Goal: Information Seeking & Learning: Learn about a topic

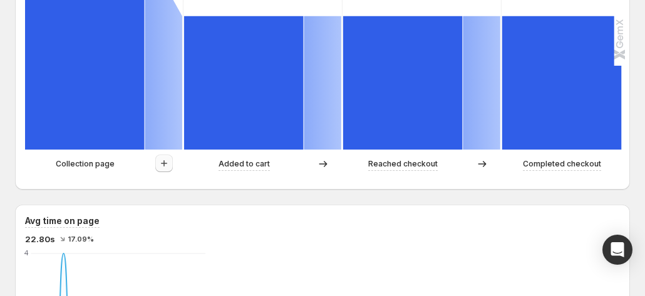
scroll to position [438, 0]
click at [172, 165] on button "button" at bounding box center [164, 164] width 18 height 18
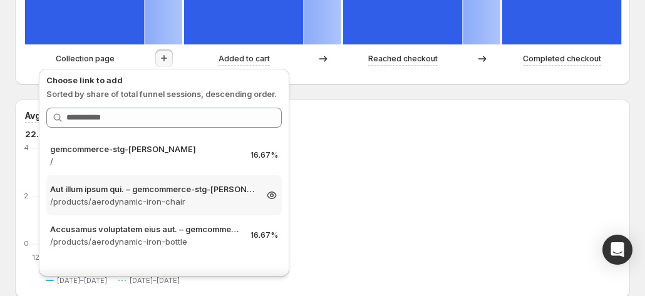
scroll to position [564, 0]
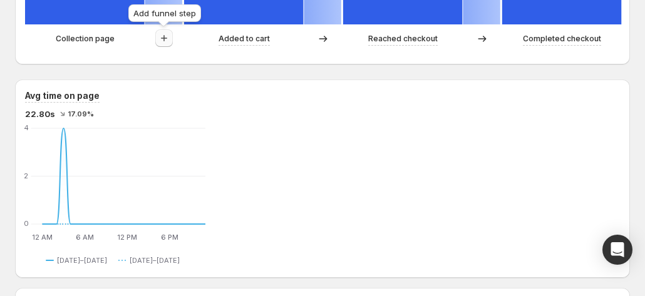
click at [165, 37] on icon "button" at bounding box center [164, 38] width 13 height 13
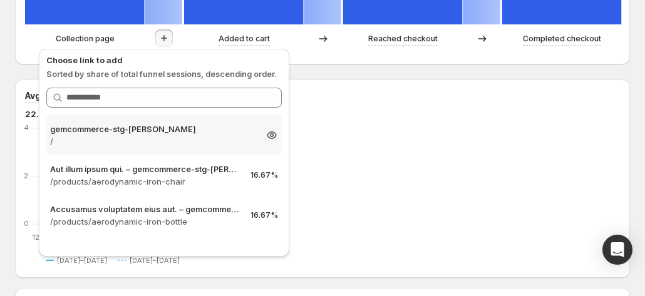
click at [142, 137] on p "/" at bounding box center [152, 141] width 205 height 13
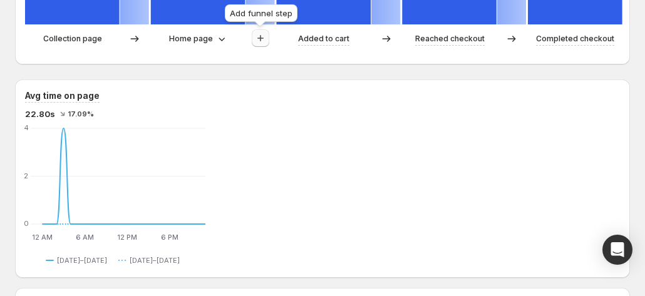
click at [262, 41] on icon "button" at bounding box center [260, 38] width 13 height 13
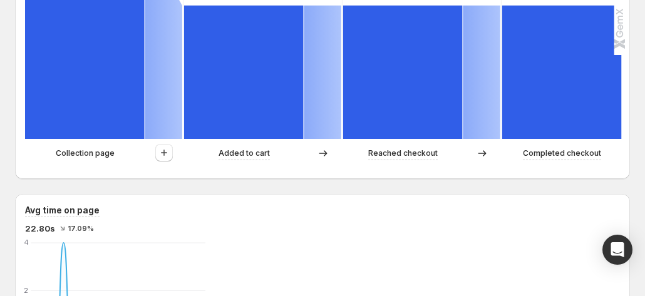
scroll to position [501, 0]
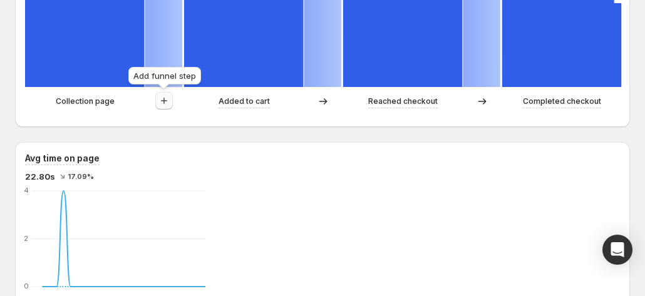
click at [165, 105] on icon "button" at bounding box center [164, 101] width 13 height 13
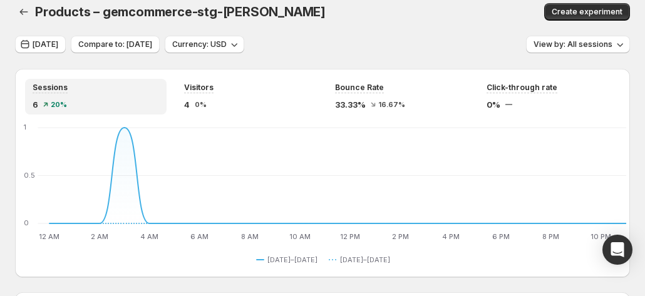
scroll to position [0, 0]
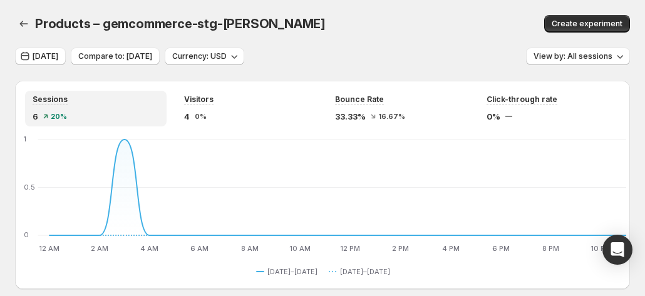
click at [266, 7] on div "Products – gemcommerce-stg-[PERSON_NAME]. This page is ready Products – gemcomm…" at bounding box center [322, 24] width 615 height 48
click at [21, 23] on icon "button" at bounding box center [24, 24] width 8 height 6
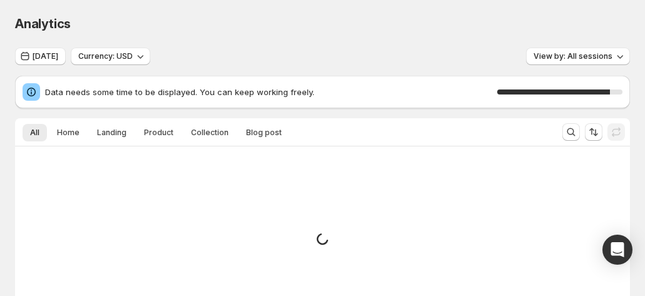
scroll to position [63, 0]
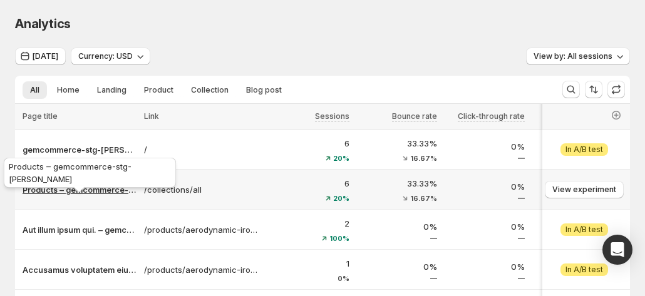
click at [91, 188] on p "Products – gemcommerce-stg-[PERSON_NAME]" at bounding box center [80, 189] width 114 height 13
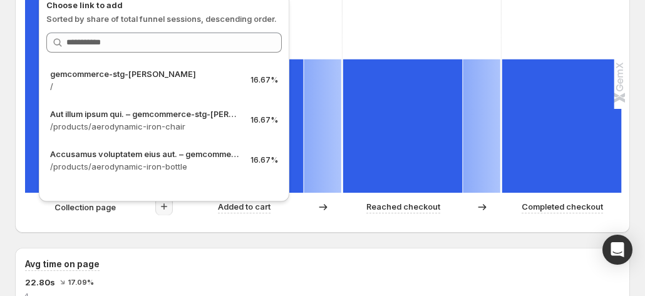
scroll to position [376, 0]
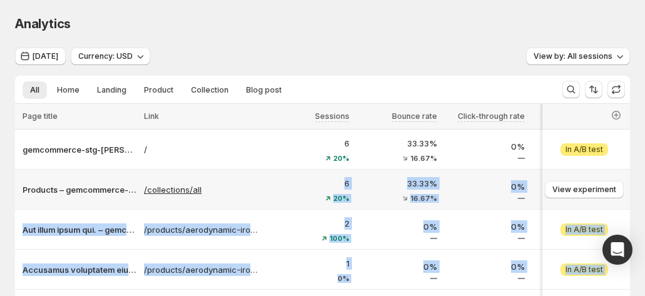
drag, startPoint x: 142, startPoint y: 178, endPoint x: 204, endPoint y: 194, distance: 64.7
click at [204, 194] on tbody "gemcommerce-stg-tanya / 6 20% 33.33% 16.67% 0% 50% 25% View experiment Attentio…" at bounding box center [359, 250] width 689 height 240
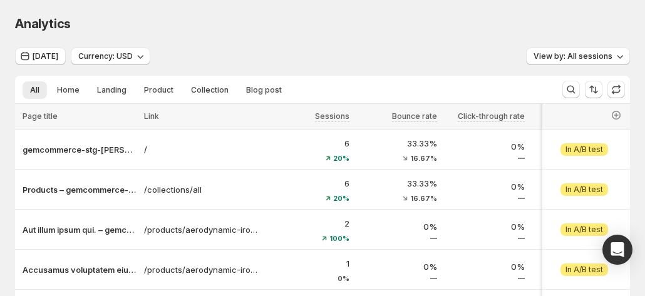
click at [229, 34] on div "Analytics. This page is ready Analytics" at bounding box center [322, 24] width 615 height 48
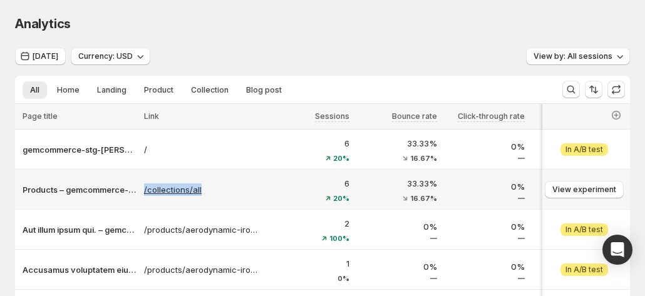
copy tr "-tanya /collections/all"
drag, startPoint x: 139, startPoint y: 182, endPoint x: 220, endPoint y: 191, distance: 81.3
click at [220, 191] on tr "Products – gemcommerce-stg-tanya /collections/all 6 20% 33.33% 16.67% 0% 66.67%…" at bounding box center [359, 190] width 689 height 40
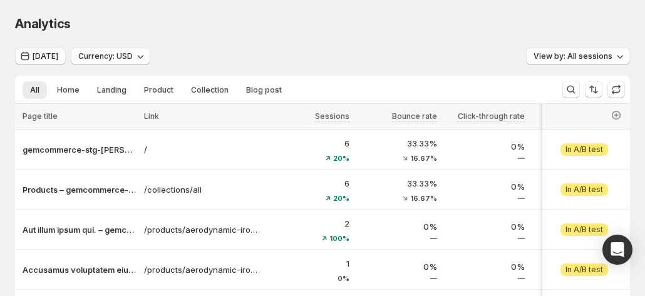
drag, startPoint x: 245, startPoint y: 4, endPoint x: 254, endPoint y: 21, distance: 18.5
click at [245, 4] on div "Analytics. This page is ready Analytics" at bounding box center [322, 24] width 615 height 48
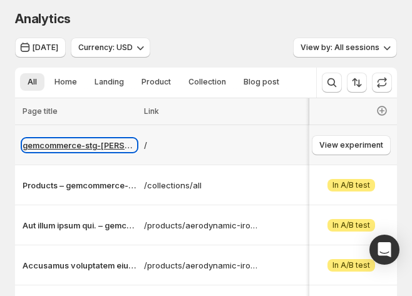
click at [85, 143] on p "gemcommerce-stg-[PERSON_NAME]" at bounding box center [80, 145] width 114 height 13
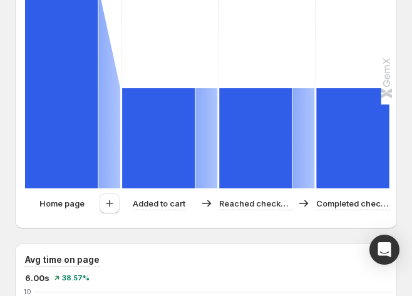
scroll to position [501, 0]
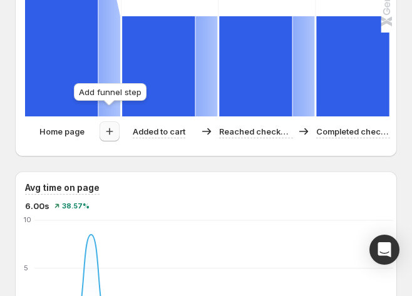
click at [111, 125] on icon "button" at bounding box center [109, 131] width 13 height 13
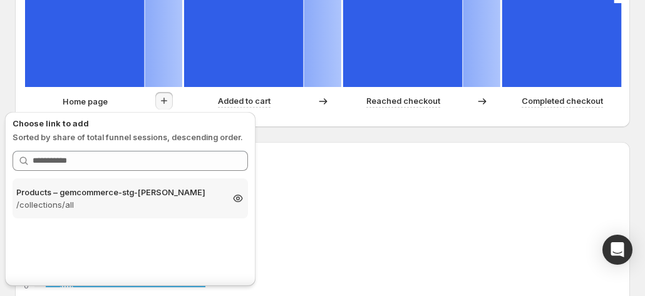
click at [53, 198] on p "Products – gemcommerce-stg-[PERSON_NAME]" at bounding box center [118, 192] width 205 height 13
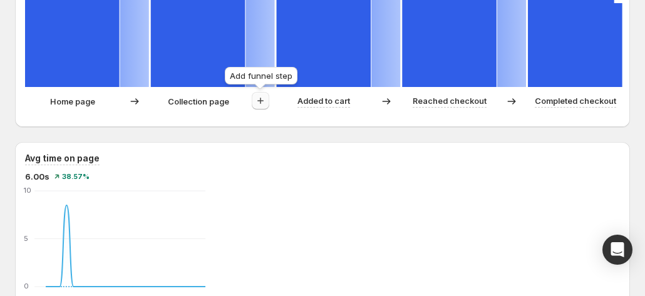
click at [259, 96] on icon "button" at bounding box center [260, 101] width 13 height 13
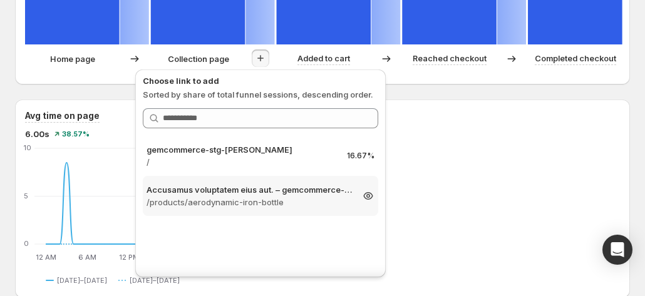
scroll to position [564, 0]
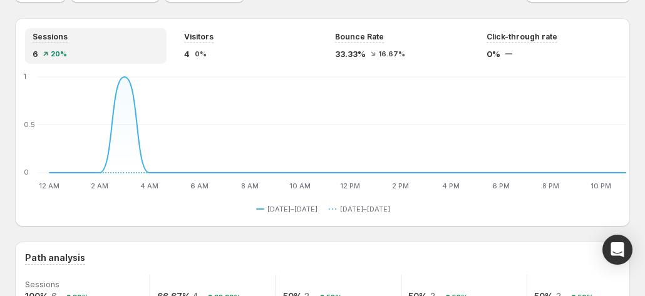
scroll to position [0, 0]
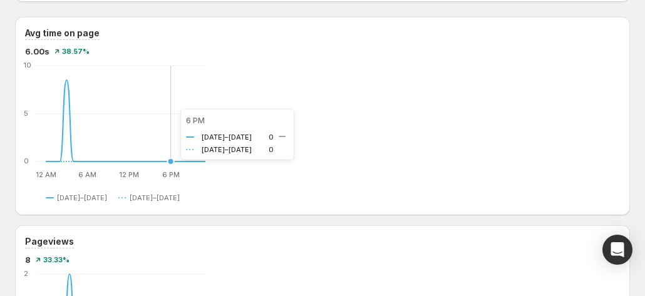
scroll to position [501, 0]
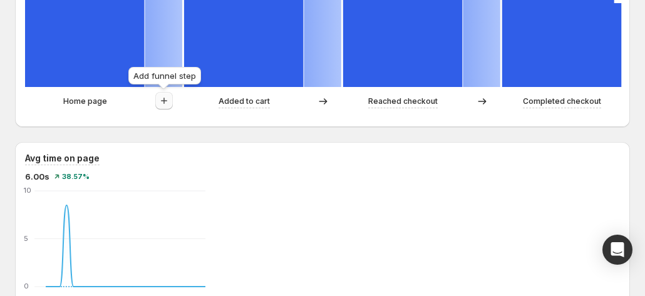
click at [169, 96] on icon "button" at bounding box center [164, 101] width 13 height 13
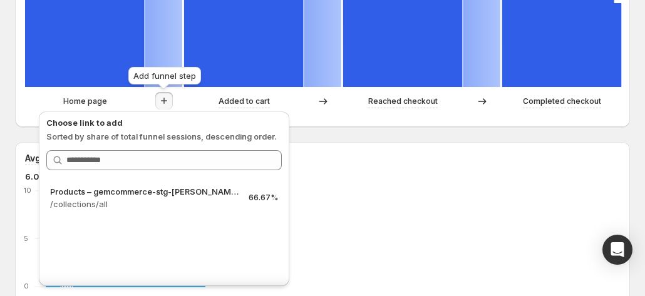
click at [169, 96] on icon "button" at bounding box center [164, 101] width 13 height 13
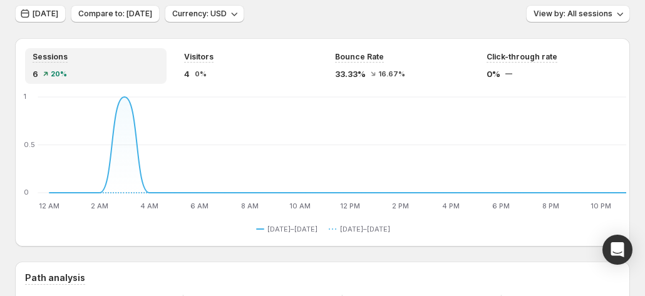
scroll to position [0, 0]
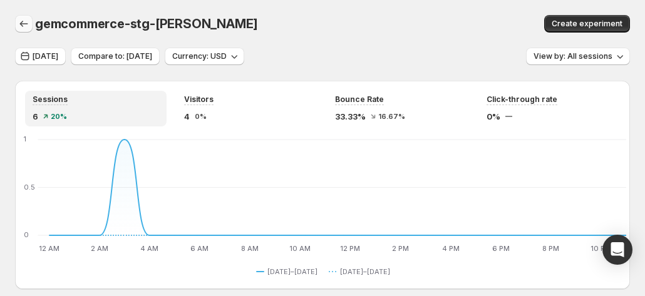
click at [21, 21] on icon "button" at bounding box center [24, 24] width 13 height 13
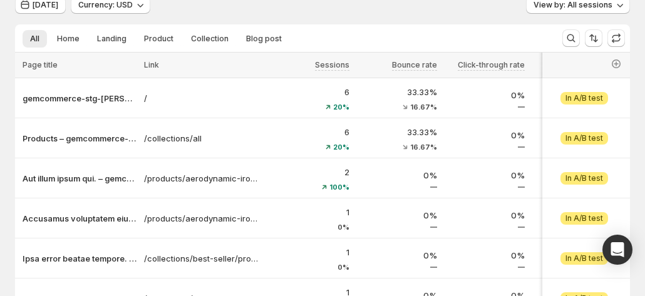
scroll to position [63, 0]
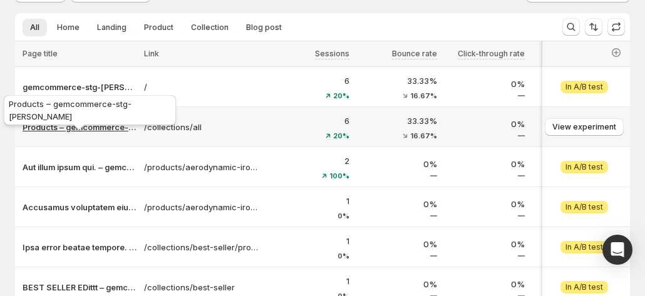
click at [66, 123] on p "Products – gemcommerce-stg-[PERSON_NAME]" at bounding box center [80, 127] width 114 height 13
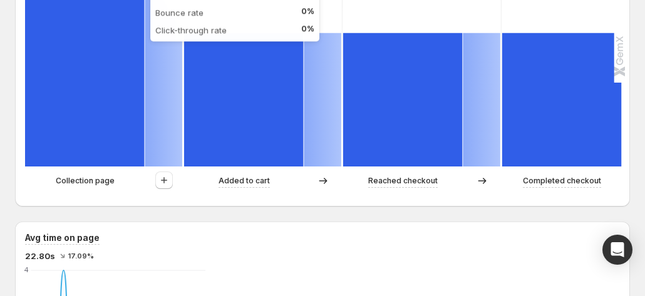
scroll to position [438, 0]
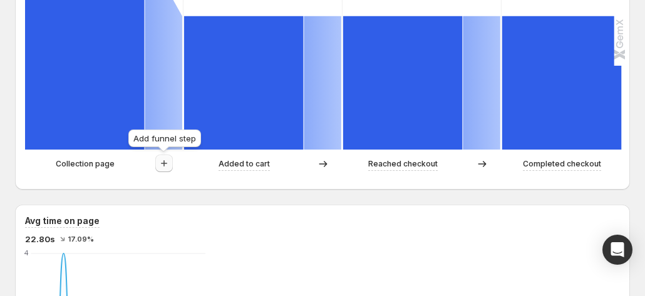
click at [165, 161] on icon "button" at bounding box center [164, 163] width 13 height 13
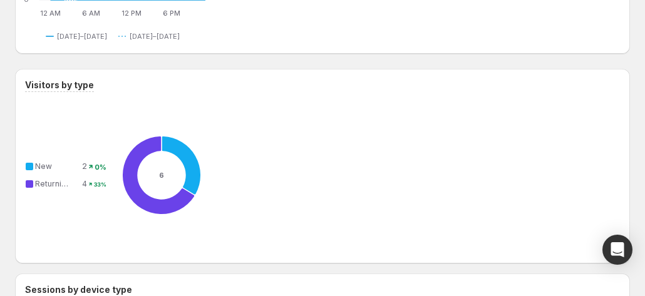
scroll to position [1259, 0]
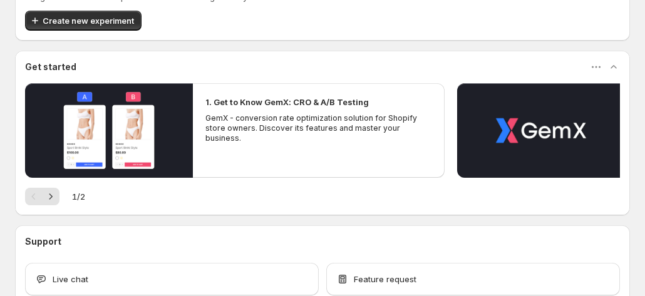
scroll to position [125, 0]
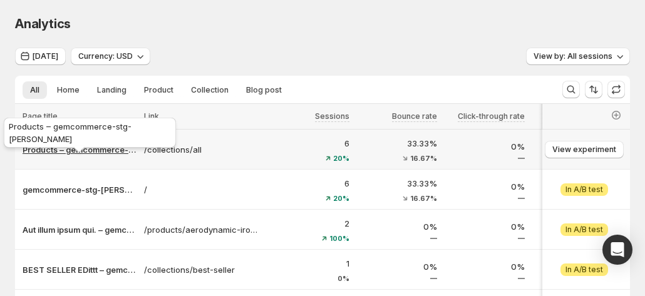
click at [45, 150] on p "Products – gemcommerce-stg-[PERSON_NAME]" at bounding box center [80, 149] width 114 height 13
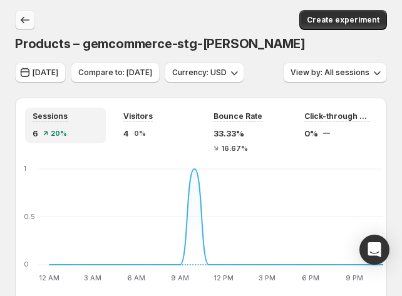
click at [18, 16] on button "button" at bounding box center [25, 20] width 20 height 20
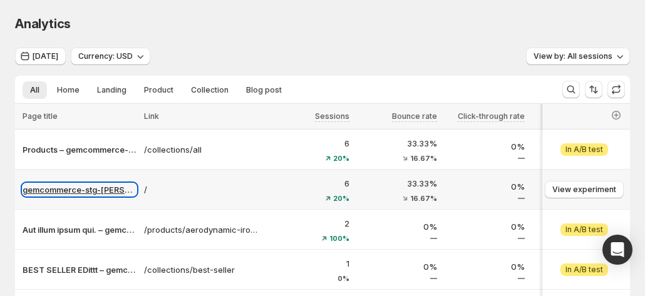
click at [71, 191] on p "gemcommerce-stg-[PERSON_NAME]" at bounding box center [80, 189] width 114 height 13
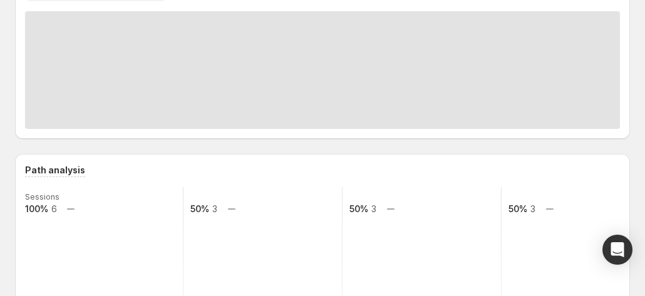
scroll to position [250, 0]
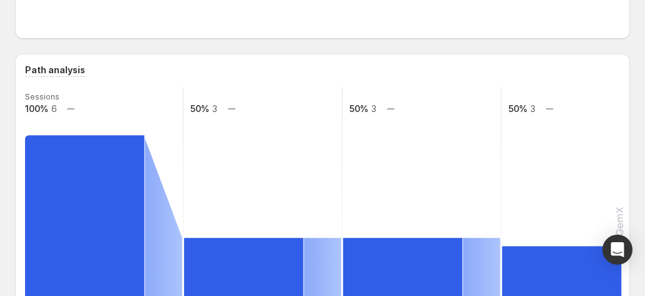
click at [166, 194] on icon at bounding box center [163, 237] width 37 height 199
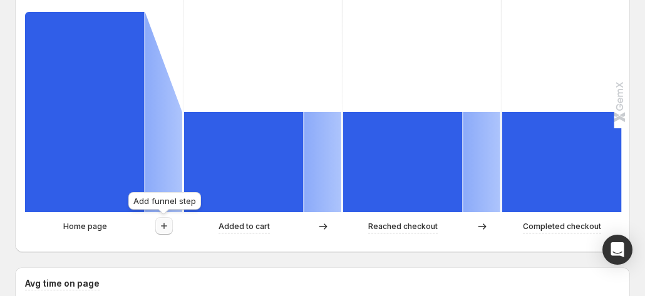
click at [162, 224] on icon "button" at bounding box center [164, 226] width 13 height 13
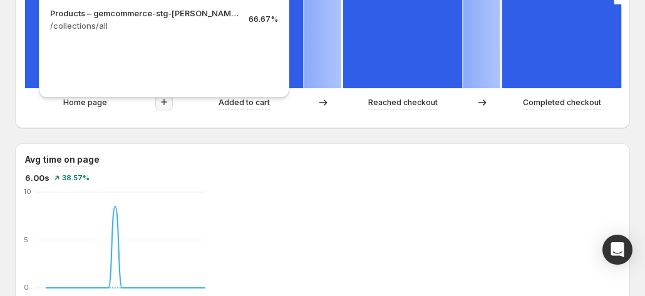
scroll to position [501, 0]
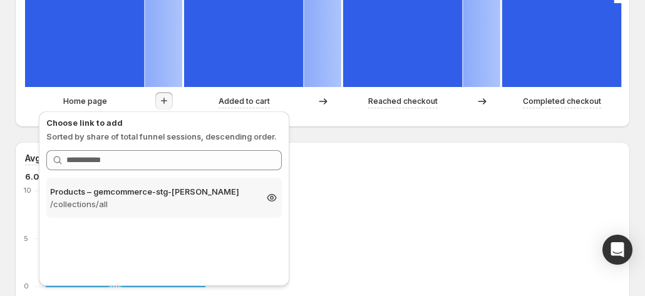
click at [130, 202] on p "/collections/all" at bounding box center [152, 204] width 205 height 13
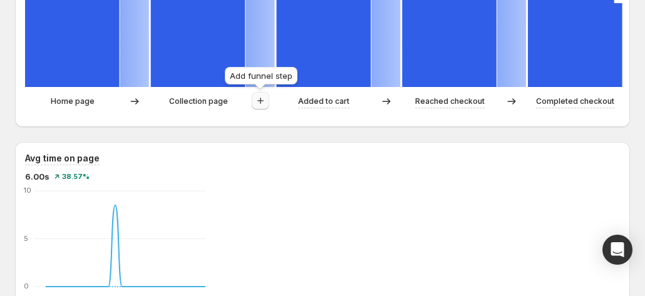
click at [262, 101] on icon "button" at bounding box center [260, 101] width 6 height 6
click at [264, 103] on icon "button" at bounding box center [260, 101] width 13 height 13
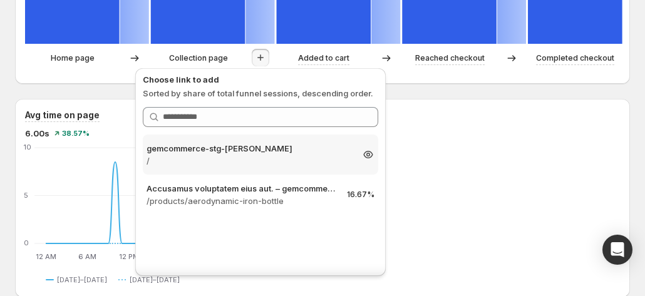
scroll to position [564, 0]
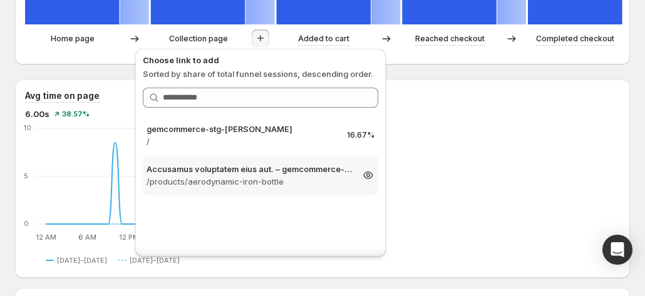
click at [251, 180] on p "/products/aerodynamic-iron-bottle" at bounding box center [249, 181] width 205 height 13
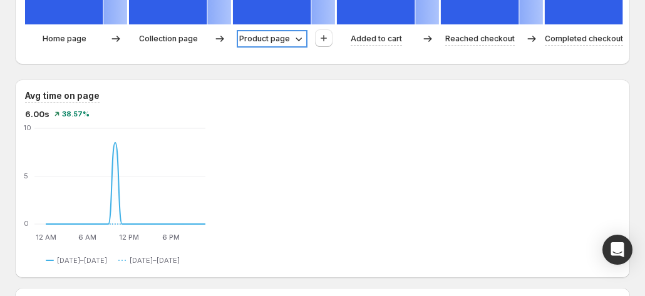
click at [288, 38] on p "Product page" at bounding box center [264, 39] width 51 height 13
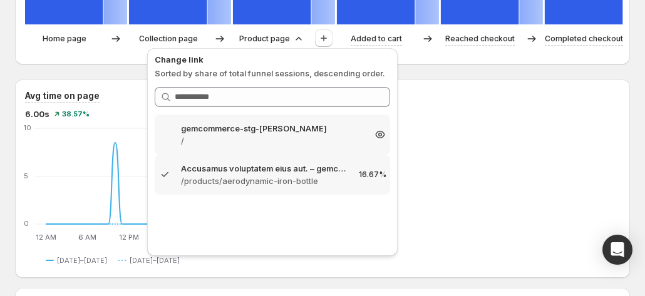
click at [222, 130] on p "gemcommerce-stg-[PERSON_NAME]" at bounding box center [272, 128] width 183 height 13
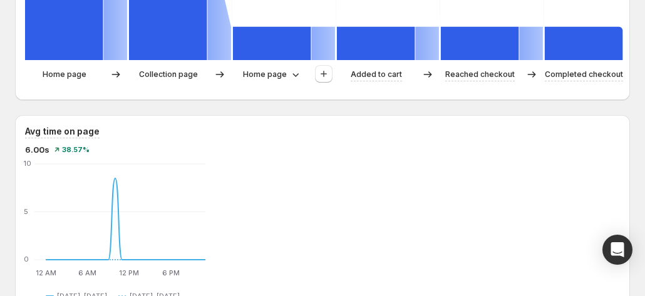
scroll to position [501, 0]
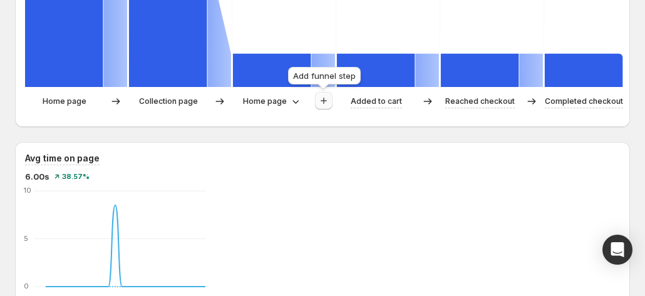
click at [321, 96] on icon "button" at bounding box center [323, 101] width 13 height 13
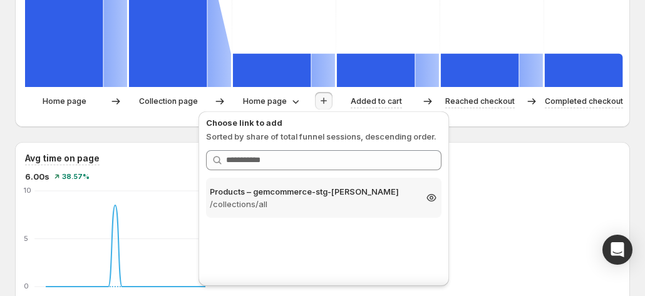
click at [307, 199] on p "/collections/all" at bounding box center [312, 204] width 205 height 13
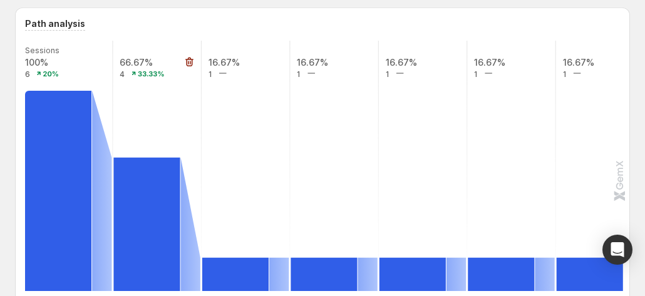
scroll to position [313, 0]
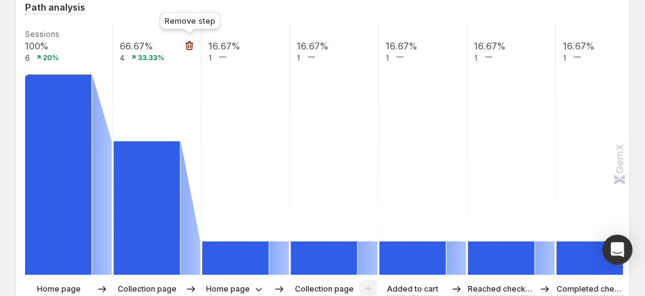
click at [184, 46] on icon "button" at bounding box center [189, 45] width 13 height 13
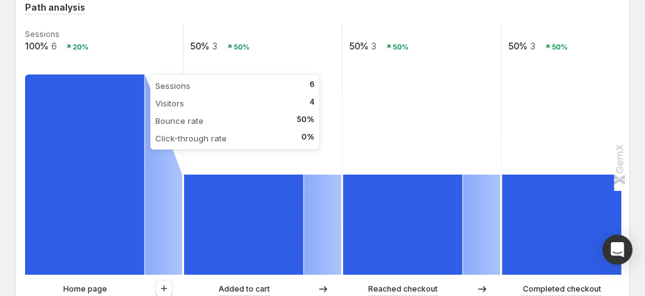
scroll to position [438, 0]
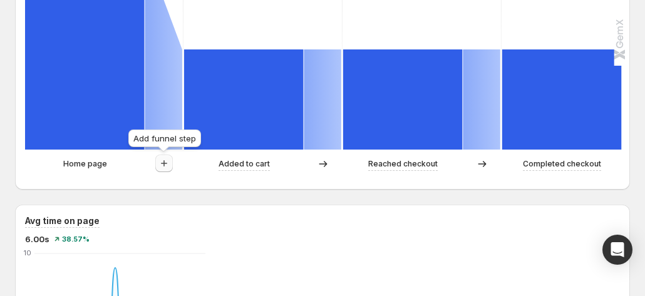
click at [169, 160] on icon "button" at bounding box center [164, 163] width 13 height 13
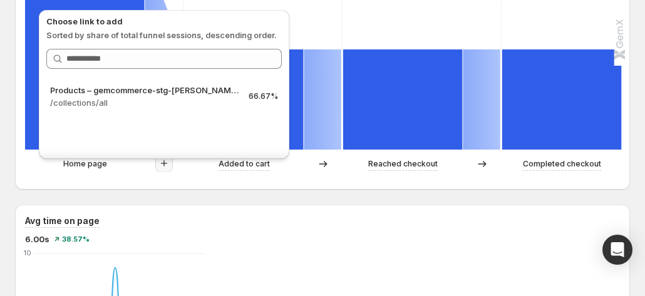
click at [169, 160] on div "Choose link to add Sorted by share of total funnel sessions, descending order. …" at bounding box center [164, 81] width 261 height 162
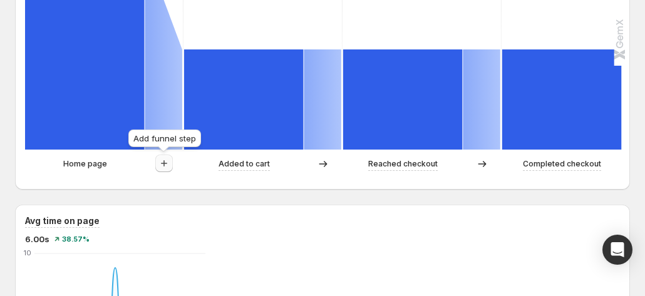
click at [169, 160] on icon "button" at bounding box center [164, 163] width 13 height 13
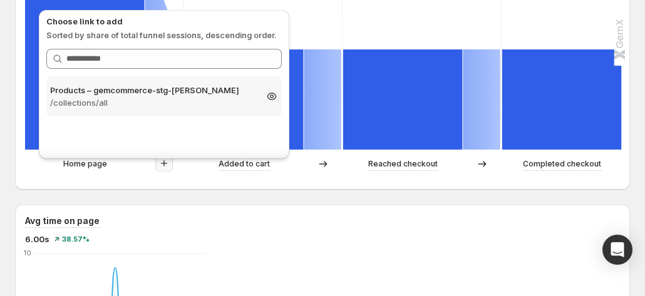
click at [157, 98] on p "/collections/all" at bounding box center [152, 102] width 205 height 13
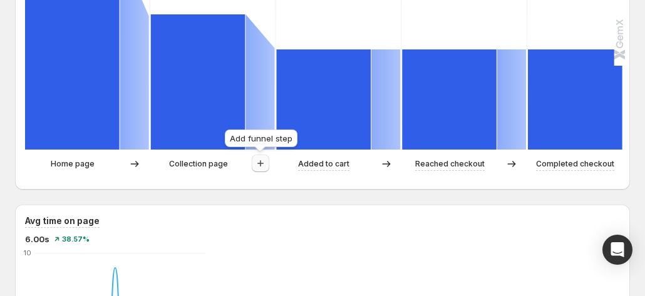
click at [262, 156] on button "button" at bounding box center [261, 164] width 18 height 18
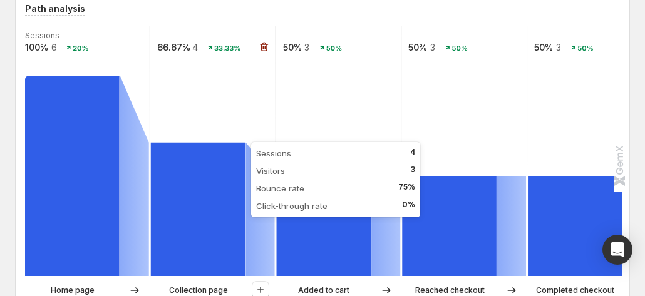
scroll to position [376, 0]
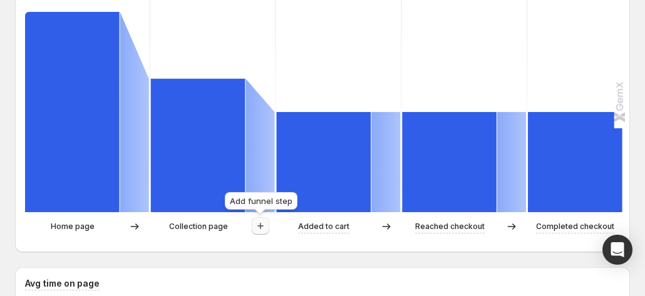
click at [254, 224] on icon "button" at bounding box center [260, 226] width 13 height 13
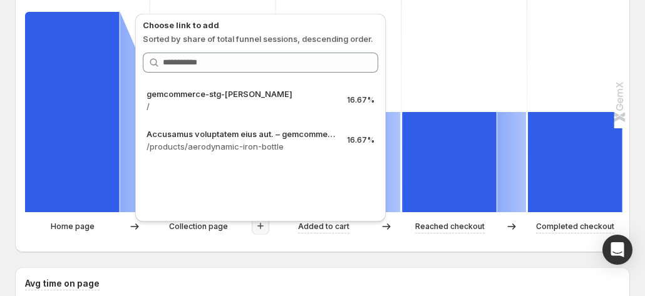
click at [176, 247] on div "Path analysis Sessions 100% 6 20% 66.67% 4 33.33% 50% 3 50% 50% 3 50% 50% 3 50%…" at bounding box center [322, 91] width 615 height 324
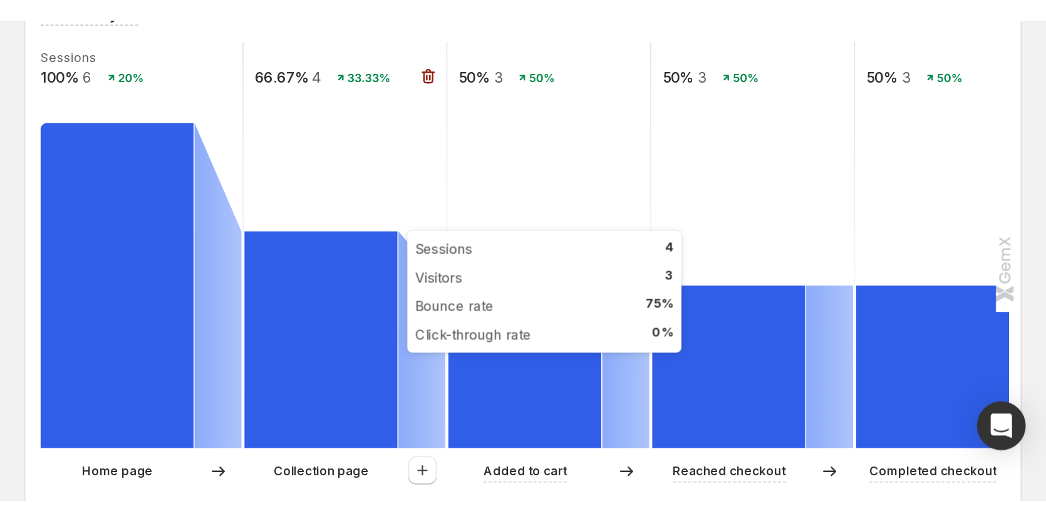
scroll to position [313, 0]
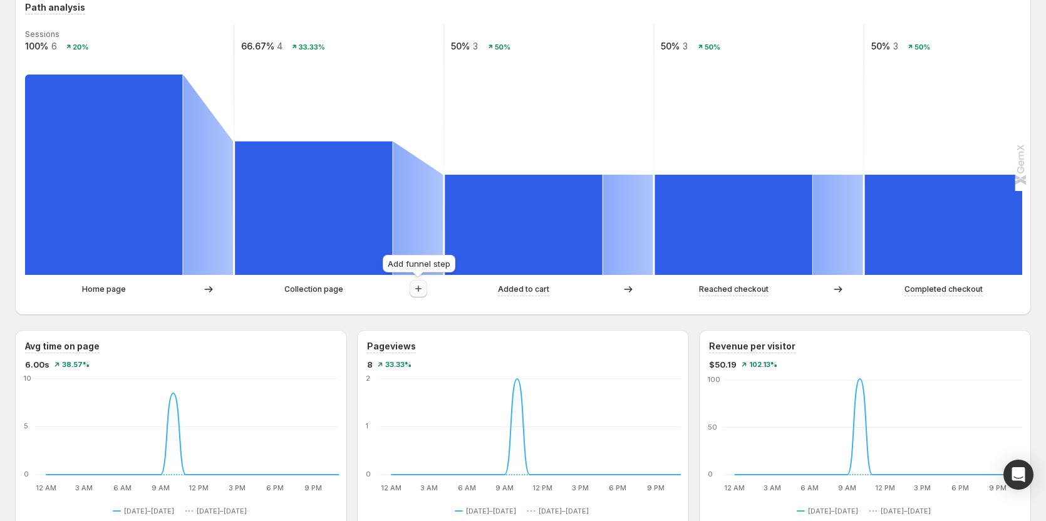
click at [408, 287] on button "button" at bounding box center [419, 289] width 18 height 18
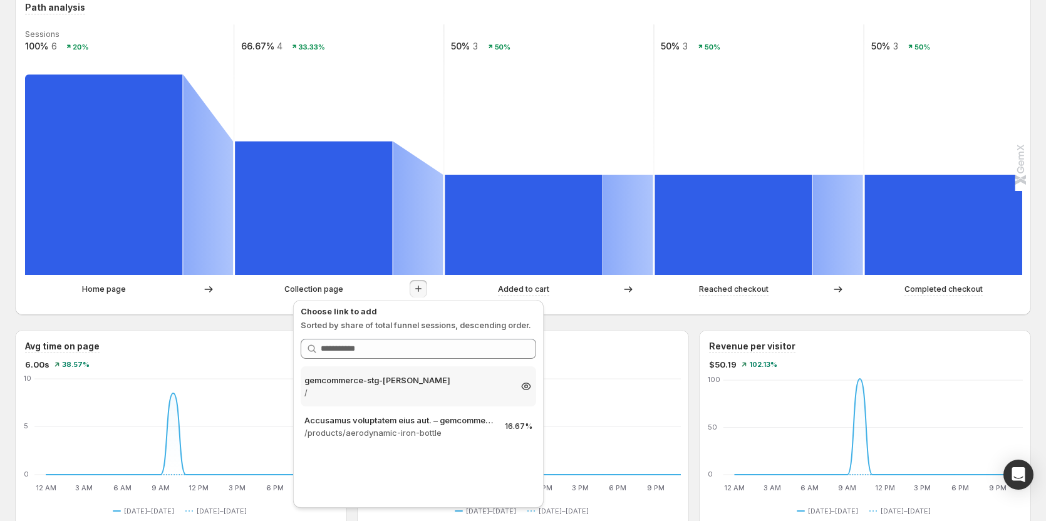
click at [408, 296] on icon at bounding box center [526, 386] width 13 height 13
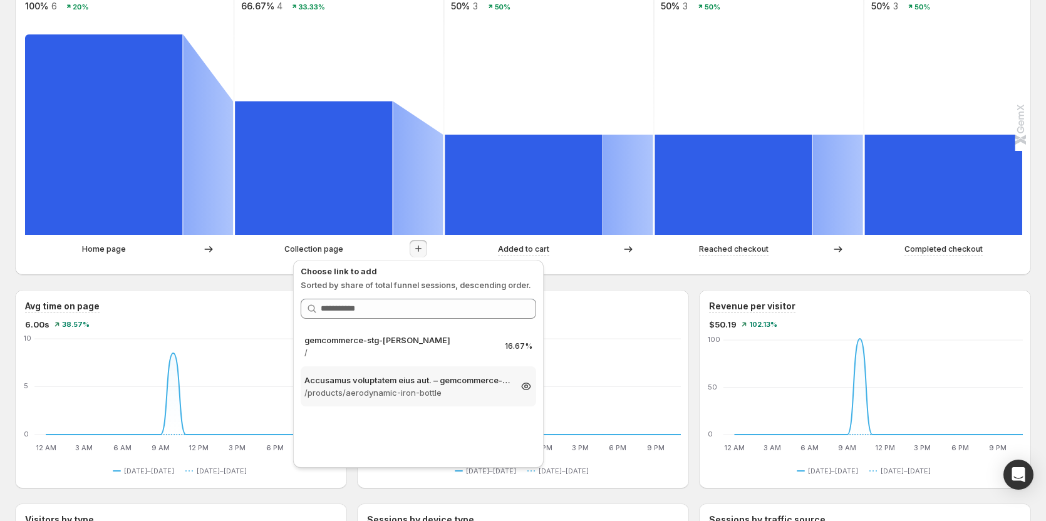
scroll to position [376, 0]
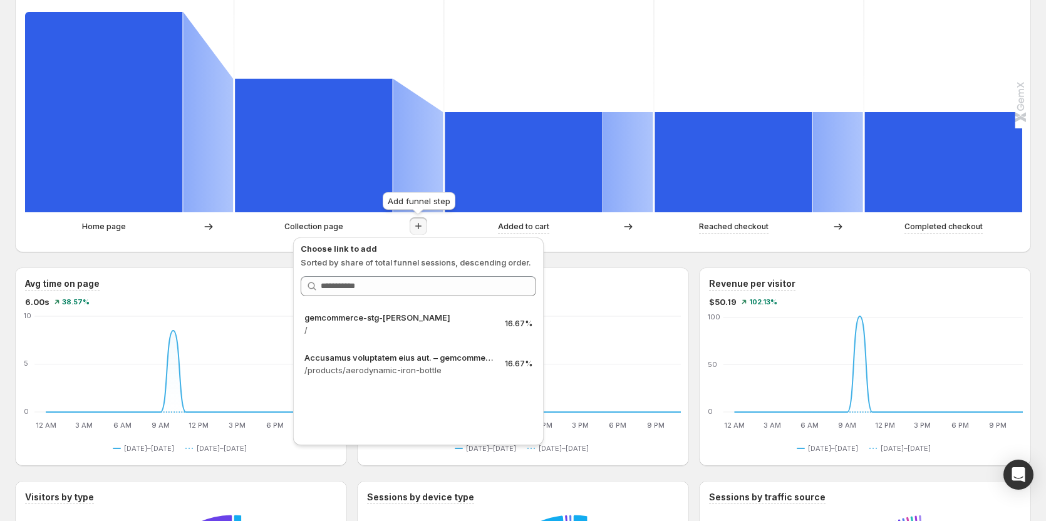
click at [408, 223] on icon "button" at bounding box center [418, 226] width 13 height 13
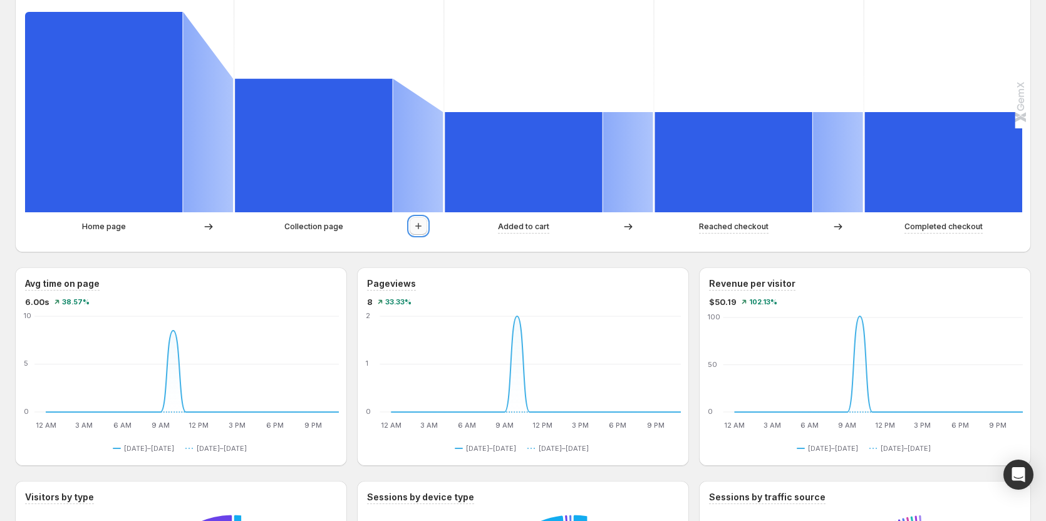
click at [408, 223] on icon "button" at bounding box center [418, 226] width 13 height 13
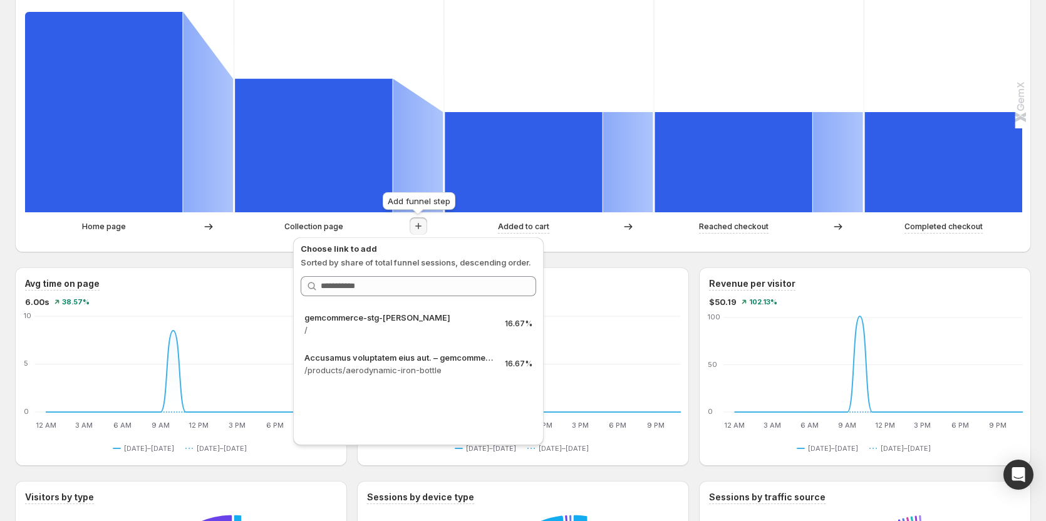
click at [408, 227] on icon "button" at bounding box center [418, 226] width 13 height 13
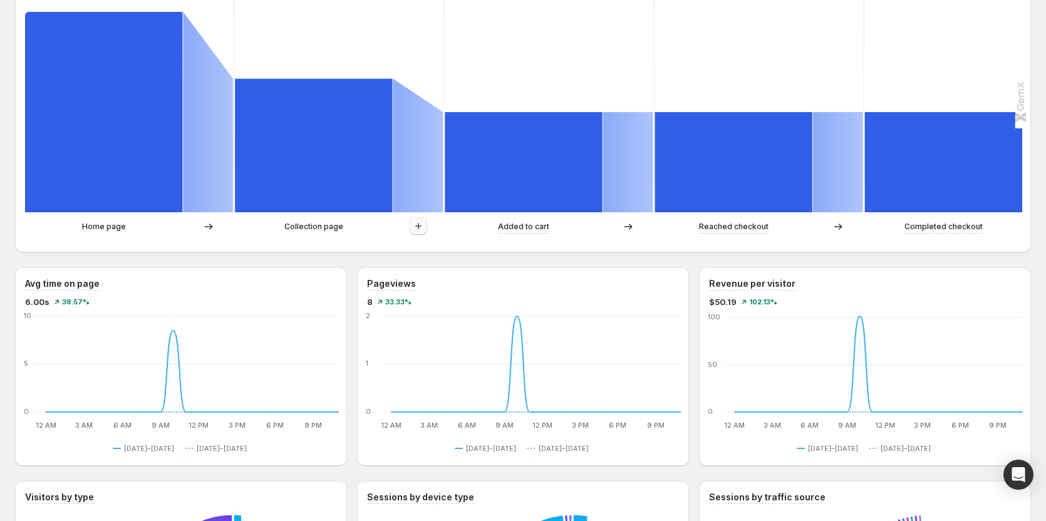
click at [408, 227] on icon "button" at bounding box center [418, 226] width 13 height 13
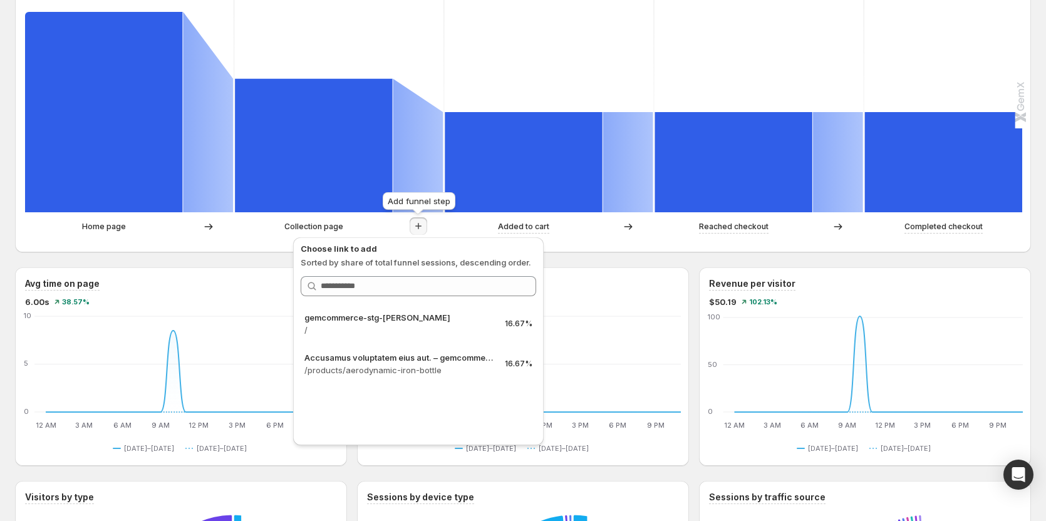
click at [408, 227] on icon "button" at bounding box center [418, 226] width 13 height 13
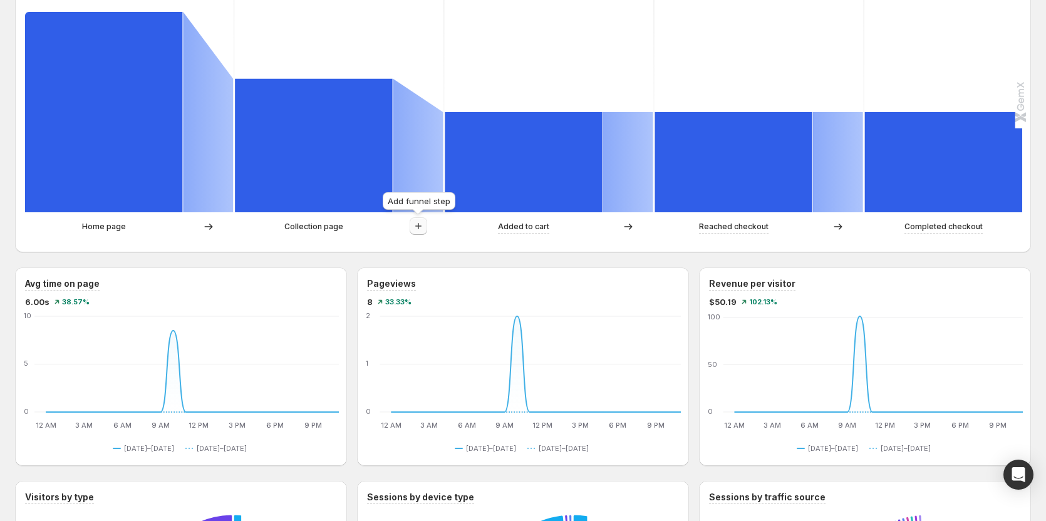
click at [408, 227] on icon "button" at bounding box center [418, 226] width 13 height 13
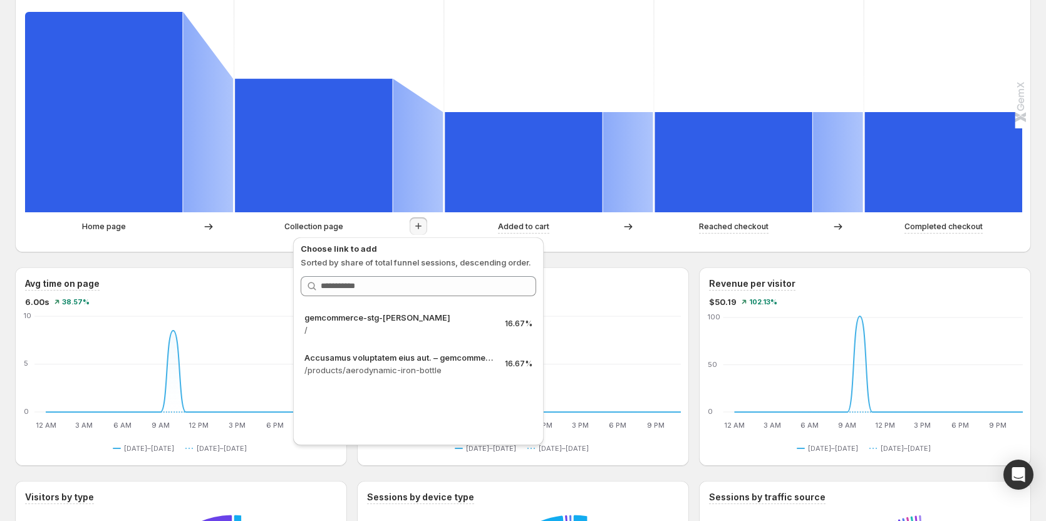
click at [214, 242] on div "Path analysis Sessions 100% 6 20% 66.67% 4 33.33% 50% 3 50% 50% 3 50% 50% 3 50%…" at bounding box center [523, 91] width 1016 height 324
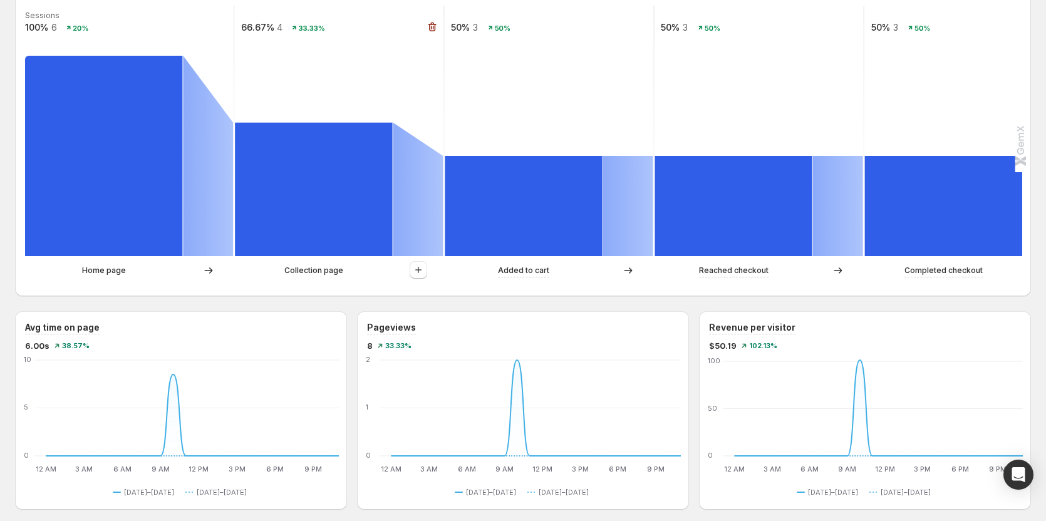
scroll to position [250, 0]
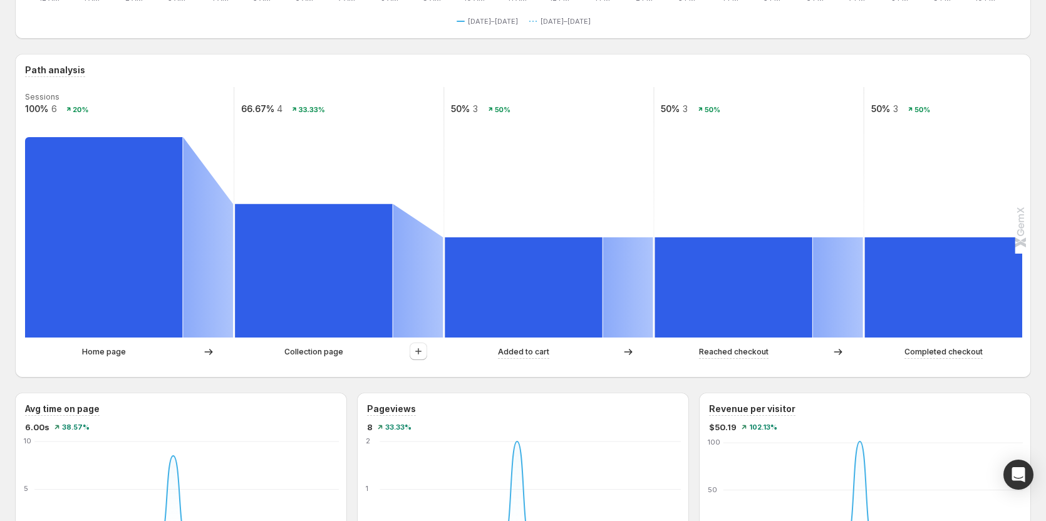
click at [408, 296] on div "Home page Collection page Added to cart Reached checkout Completed checkout" at bounding box center [521, 355] width 993 height 25
click at [408, 296] on icon "button" at bounding box center [418, 351] width 13 height 13
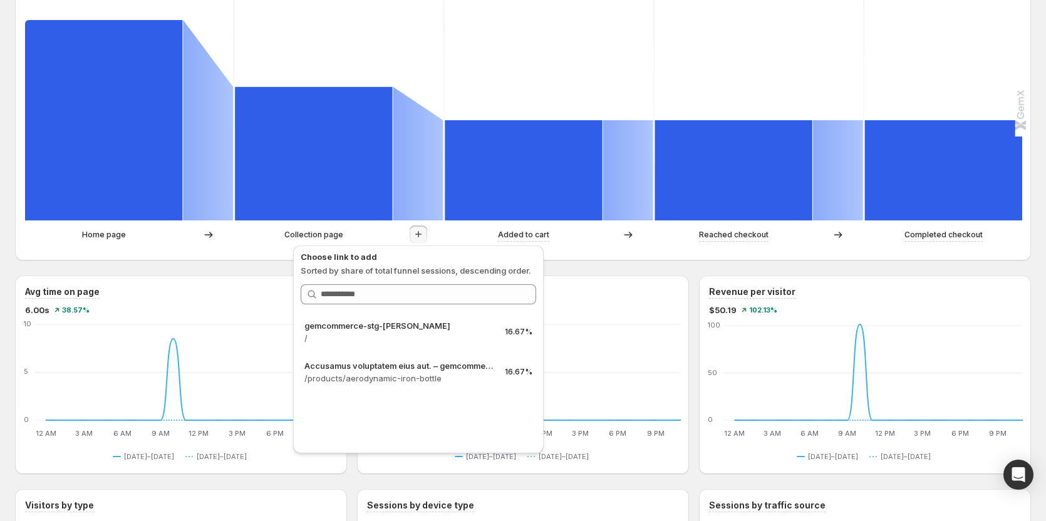
scroll to position [376, 0]
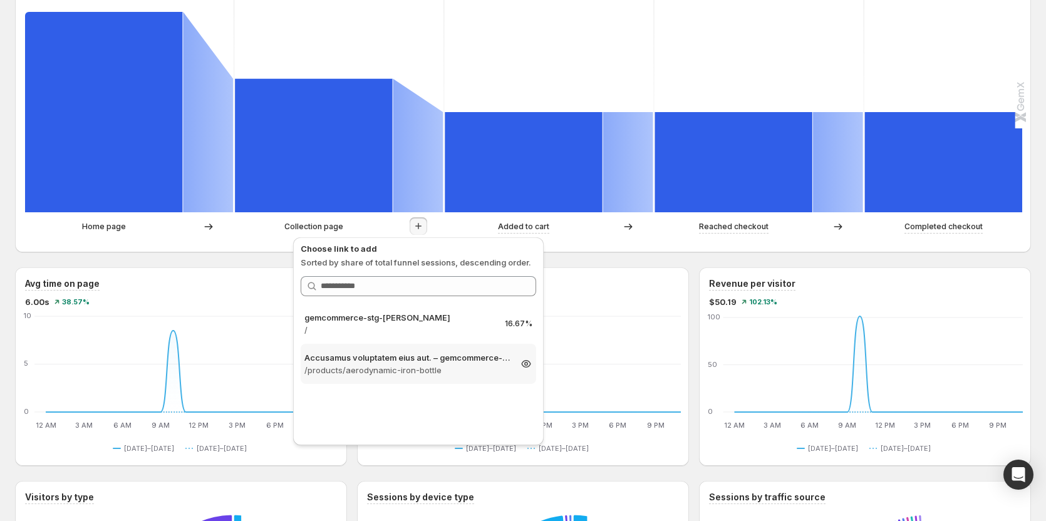
click at [378, 296] on p "Accusamus voluptatem eius aut. – gemcommerce-stg-[PERSON_NAME]" at bounding box center [406, 357] width 205 height 13
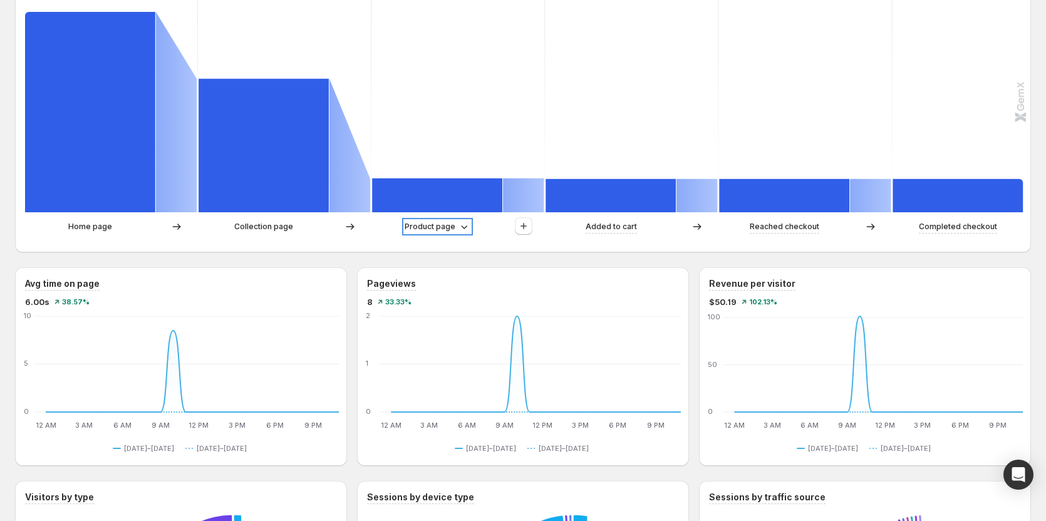
click at [408, 225] on p "Product page" at bounding box center [430, 226] width 51 height 13
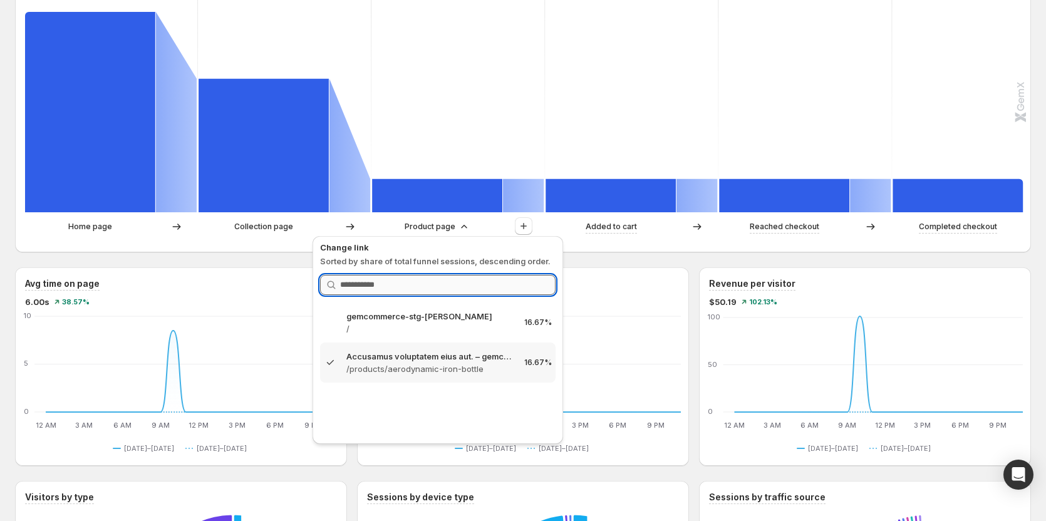
click at [369, 284] on input "Search link" at bounding box center [447, 285] width 215 height 20
type input "*"
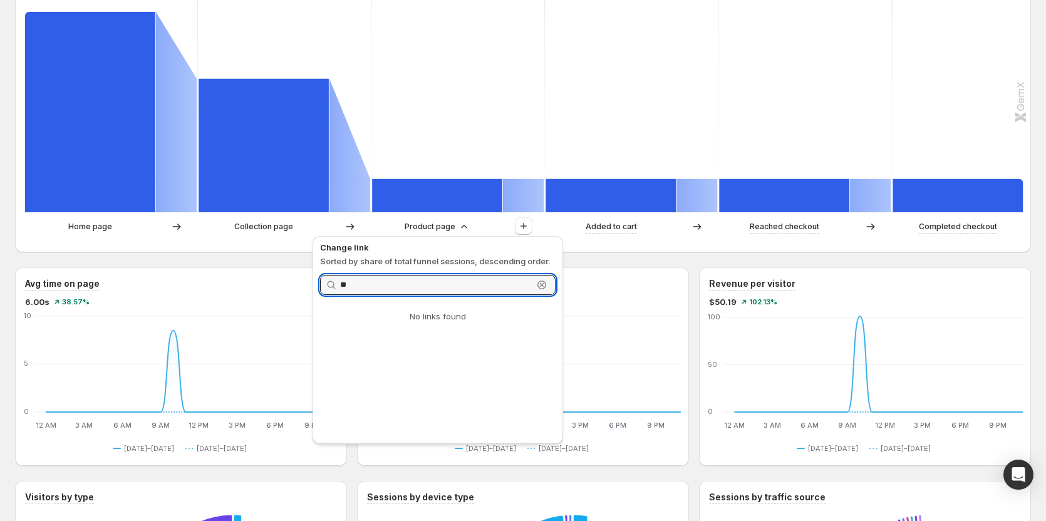
type input "*"
type input "**"
click at [322, 226] on div "Collection page" at bounding box center [264, 226] width 131 height 13
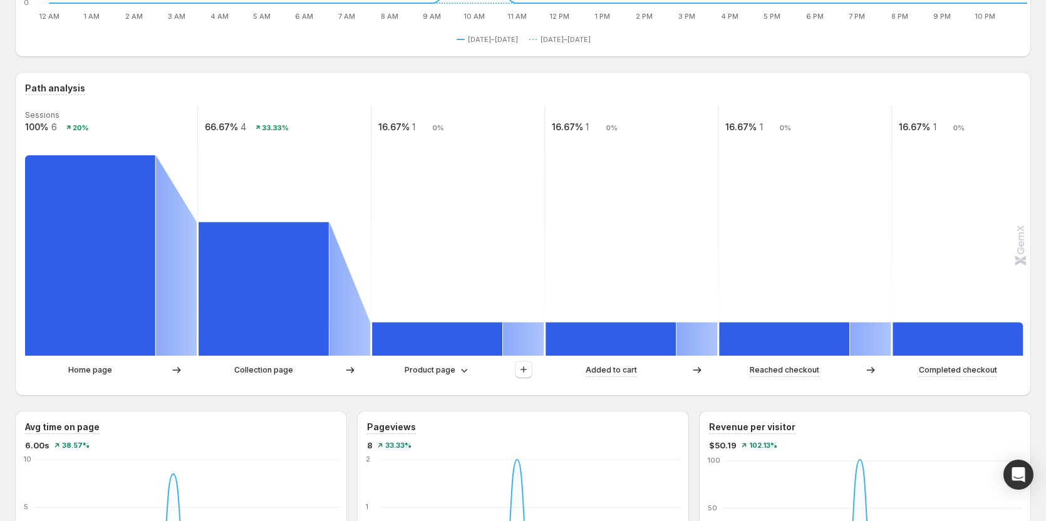
scroll to position [188, 0]
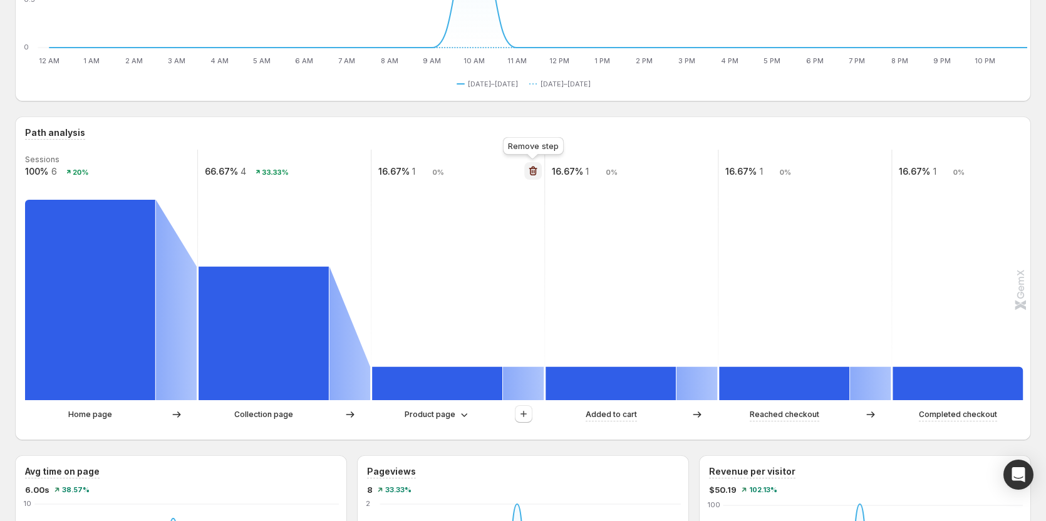
click at [408, 169] on icon "button" at bounding box center [533, 171] width 13 height 13
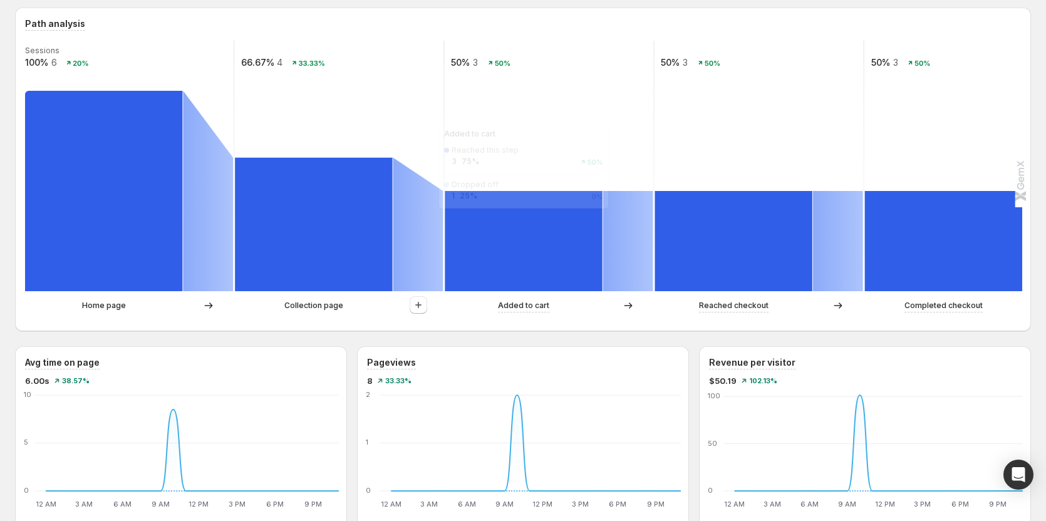
scroll to position [313, 0]
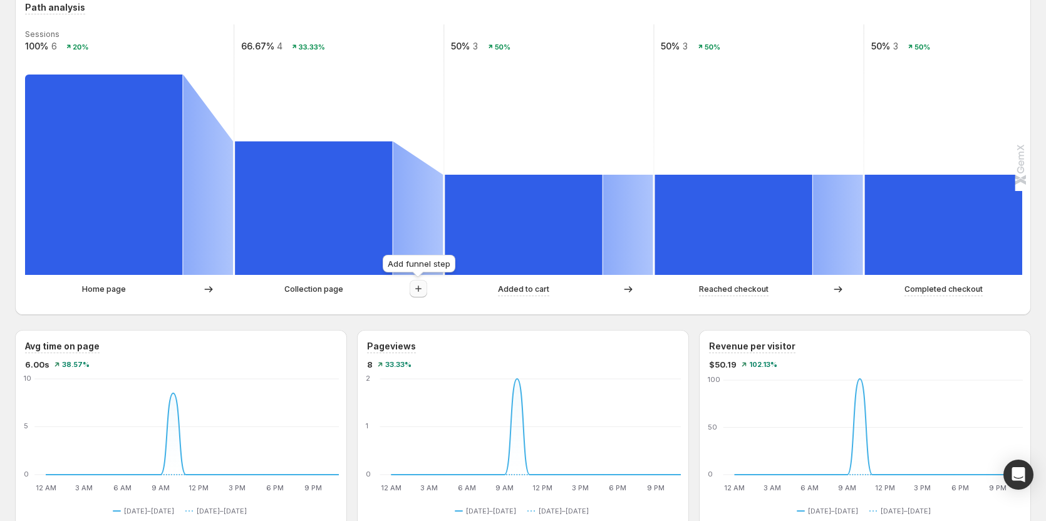
click at [408, 291] on button "button" at bounding box center [419, 289] width 18 height 18
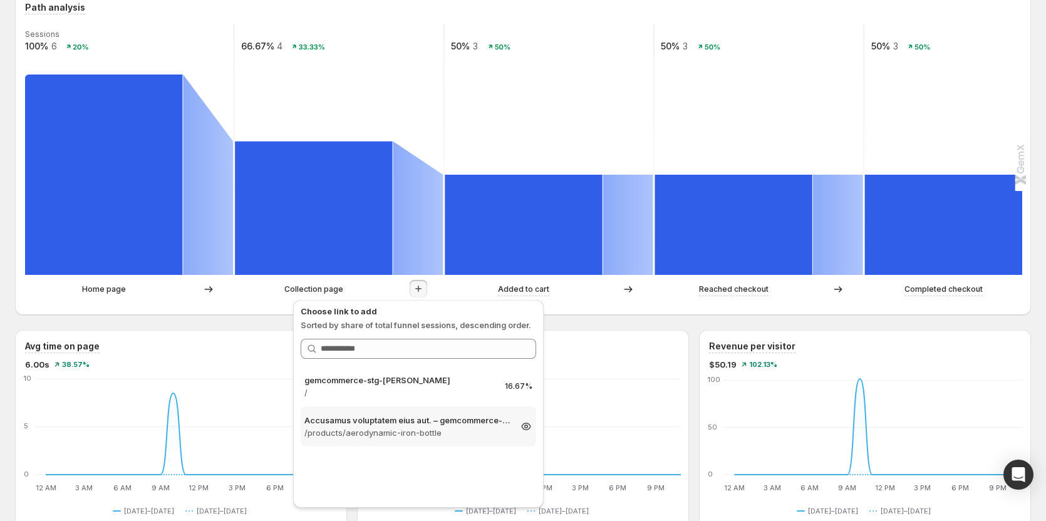
click at [408, 296] on p "/products/aerodynamic-iron-bottle" at bounding box center [406, 432] width 205 height 13
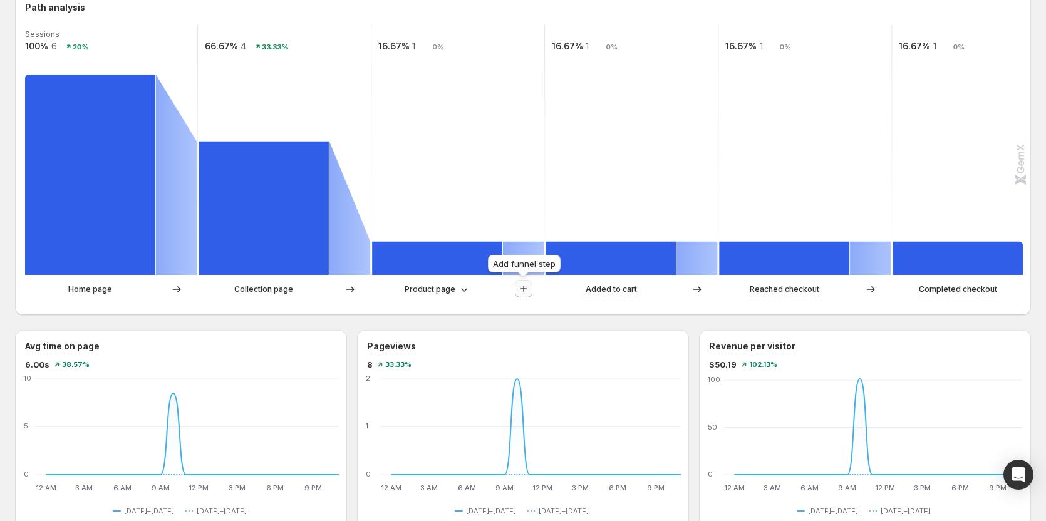
click at [408, 291] on icon "button" at bounding box center [523, 288] width 13 height 13
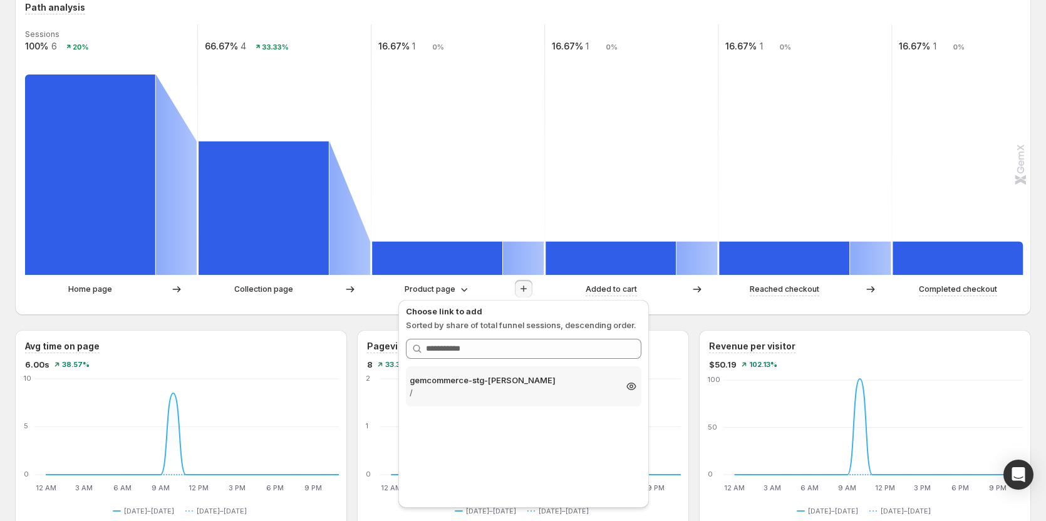
click at [408, 296] on p "/" at bounding box center [512, 392] width 205 height 13
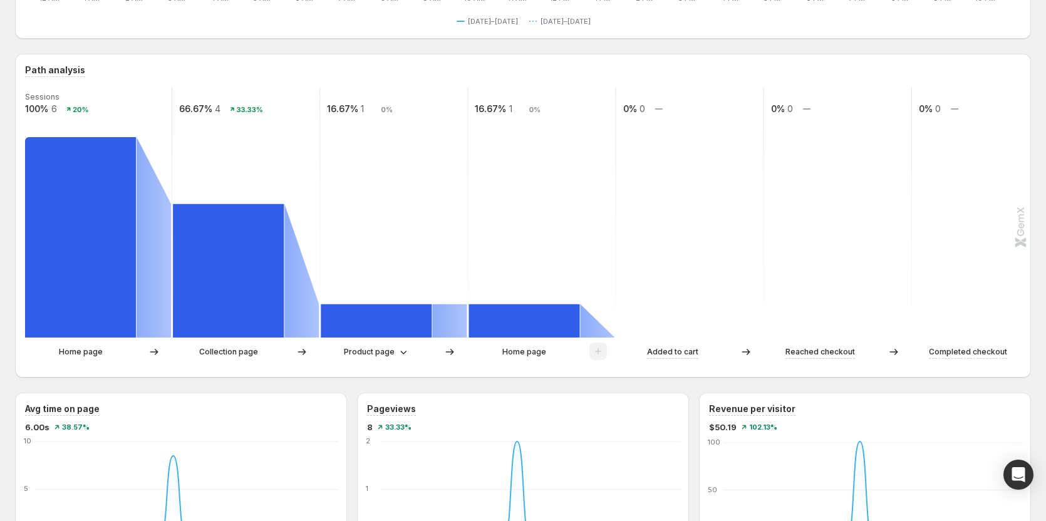
scroll to position [188, 0]
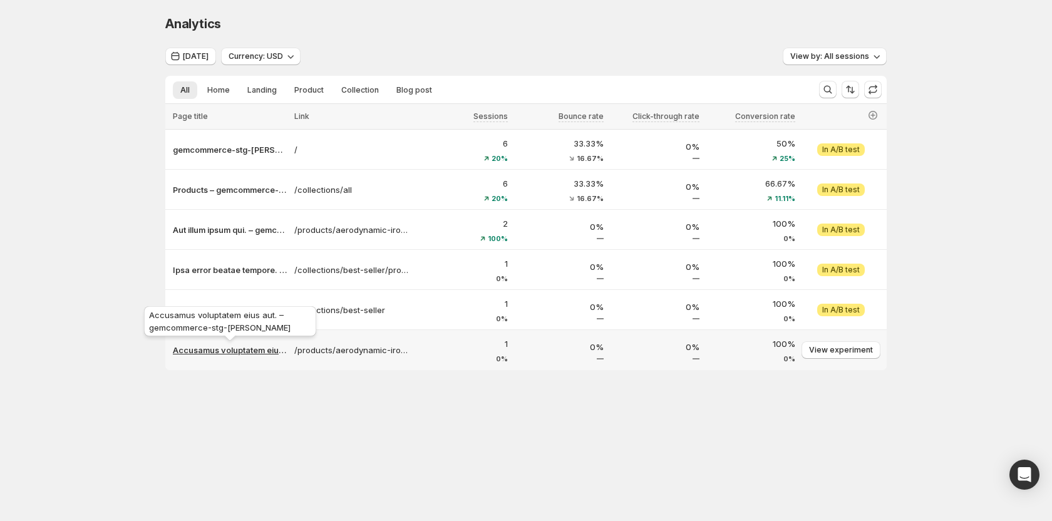
click at [228, 296] on p "Accusamus voluptatem eius aut. – gemcommerce-stg-[PERSON_NAME]" at bounding box center [230, 350] width 114 height 13
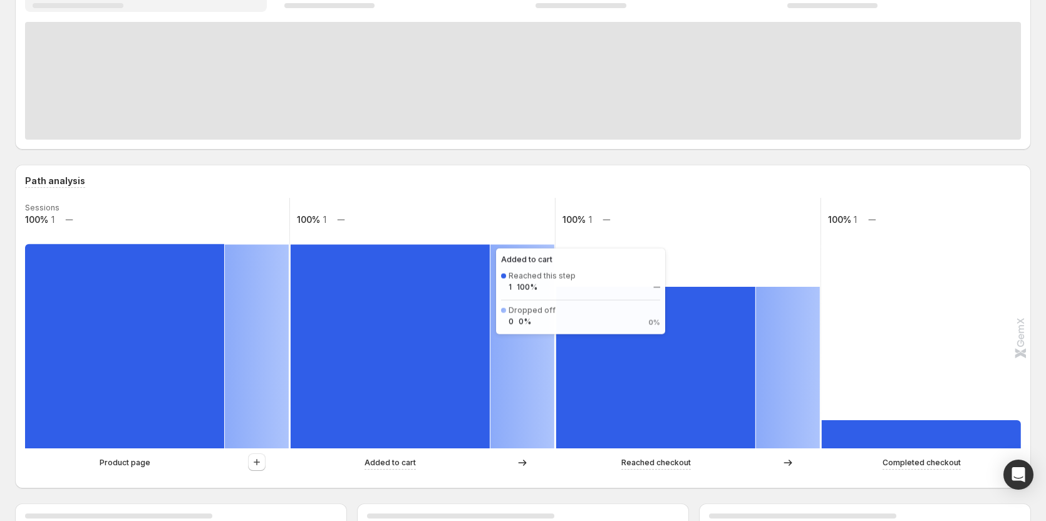
scroll to position [188, 0]
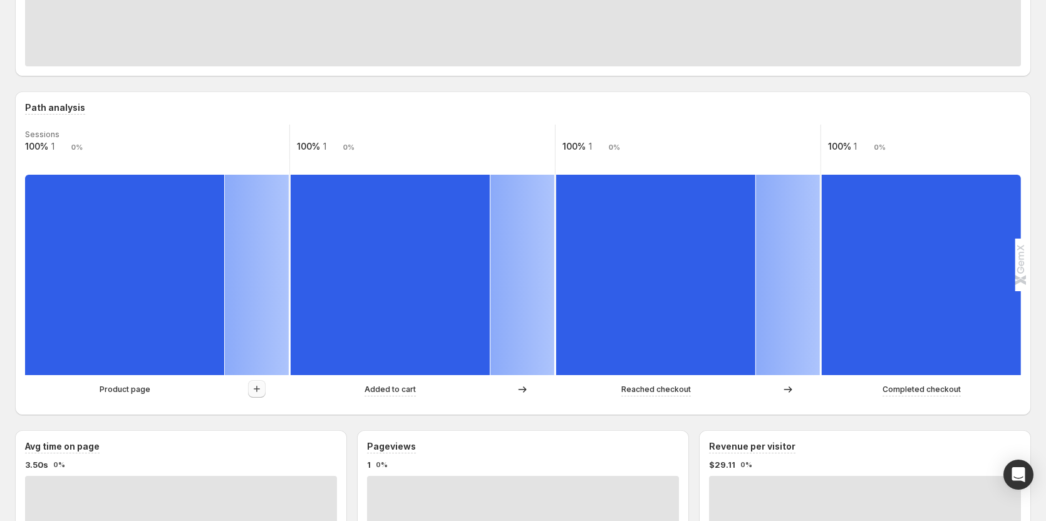
click at [262, 296] on div "Sessions 100% 1 0% 100% 1 0% 100% 1 0% 100% 1 0% Product page Added to cart Rea…" at bounding box center [521, 265] width 993 height 281
click at [257, 296] on icon "button" at bounding box center [256, 389] width 13 height 13
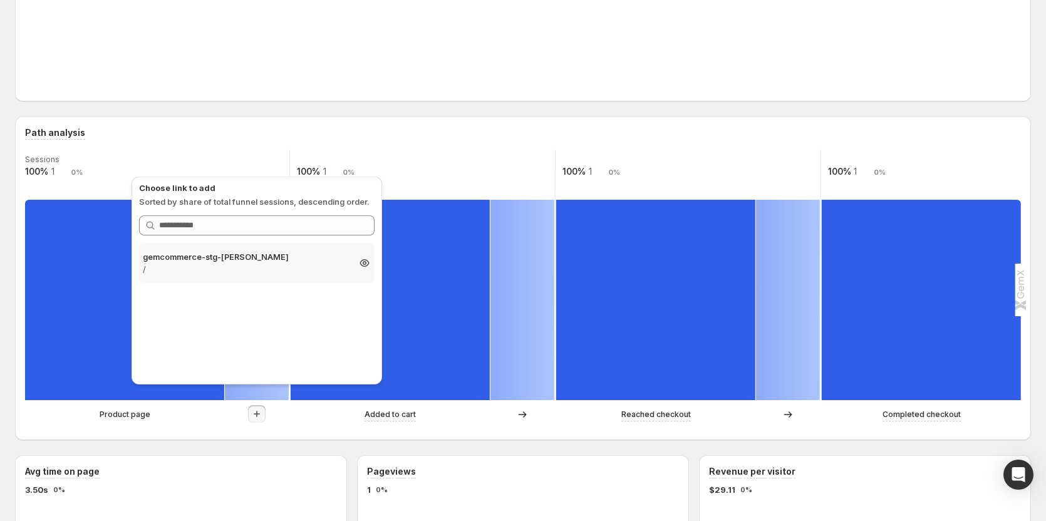
click at [265, 265] on p "/" at bounding box center [245, 269] width 205 height 13
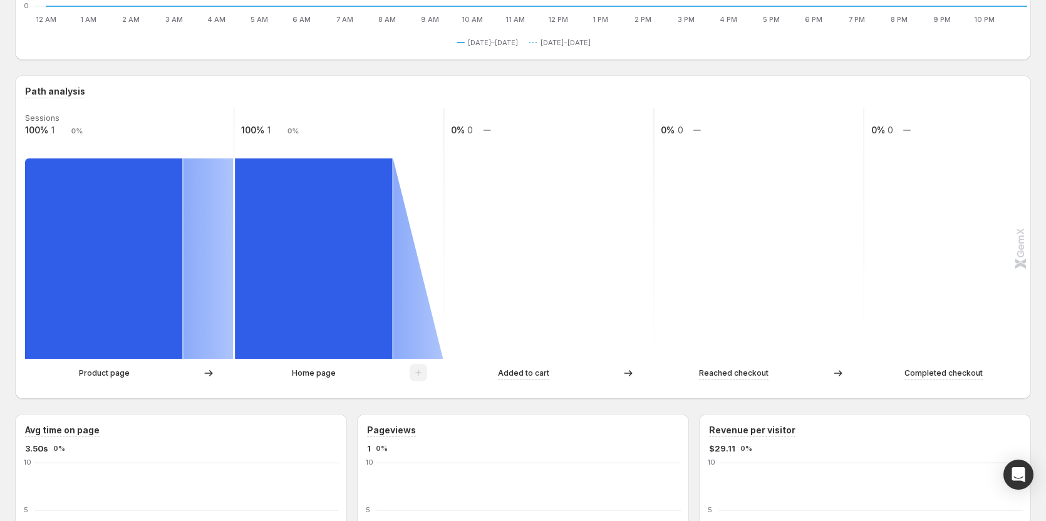
scroll to position [250, 0]
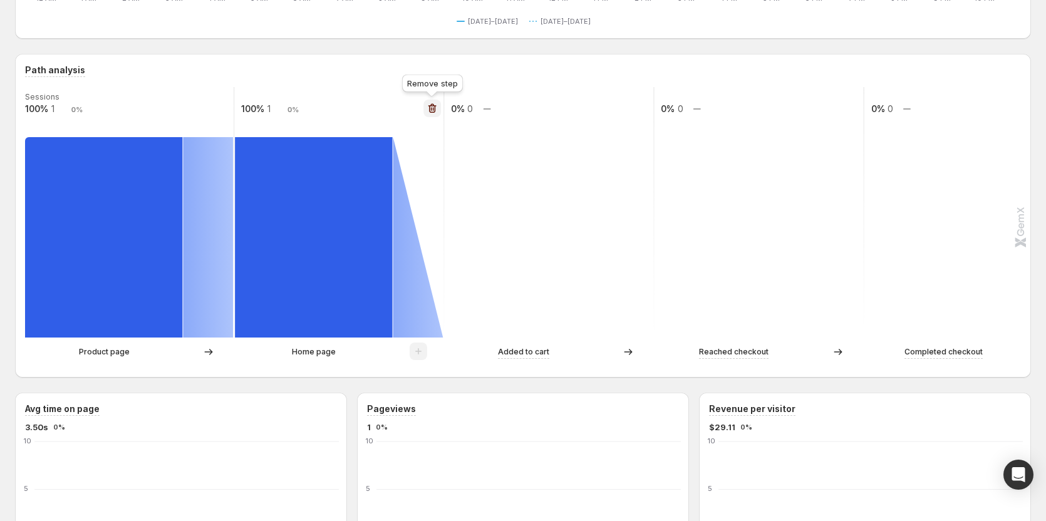
click at [408, 103] on icon "button" at bounding box center [432, 108] width 13 height 13
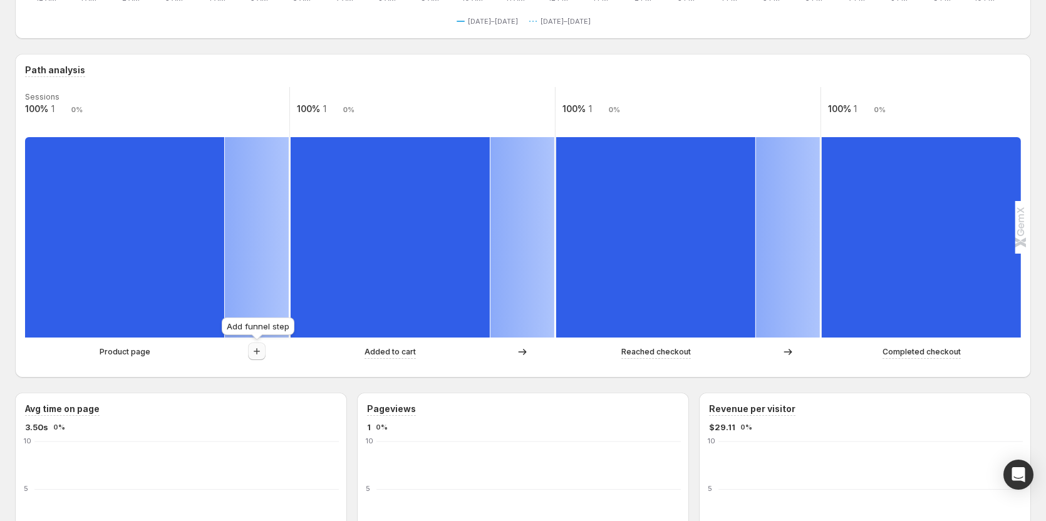
click at [260, 296] on icon "button" at bounding box center [256, 351] width 13 height 13
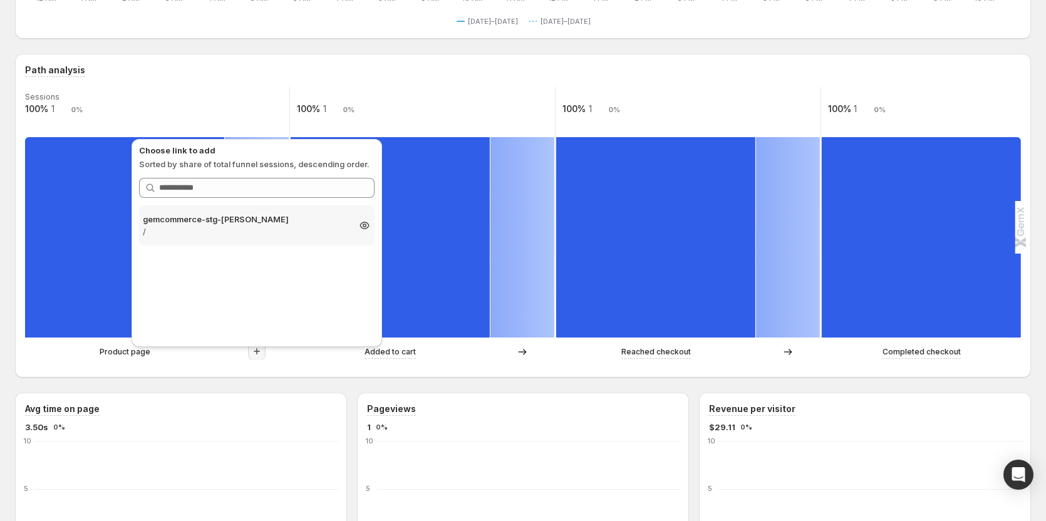
click at [267, 217] on p "gemcommerce-stg-[PERSON_NAME]" at bounding box center [245, 219] width 205 height 13
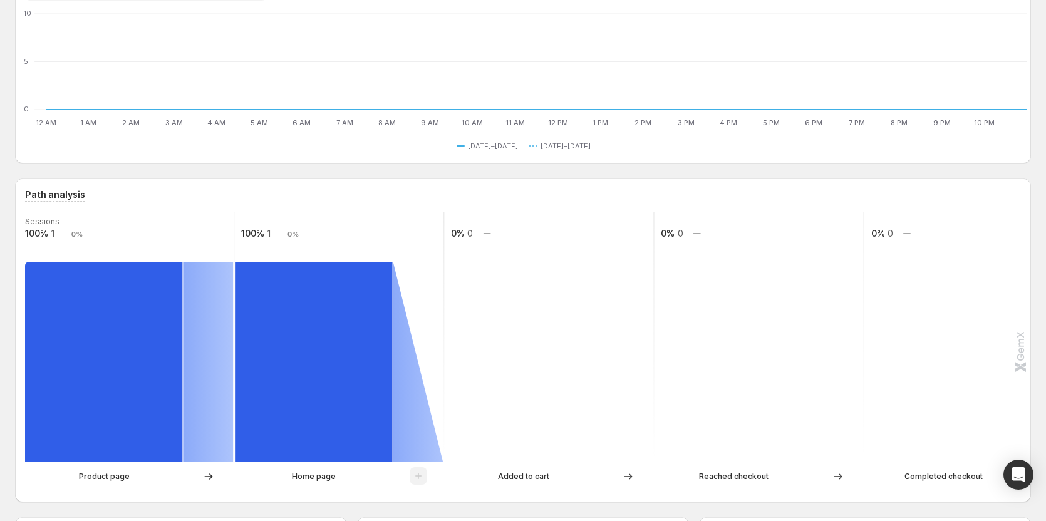
scroll to position [125, 0]
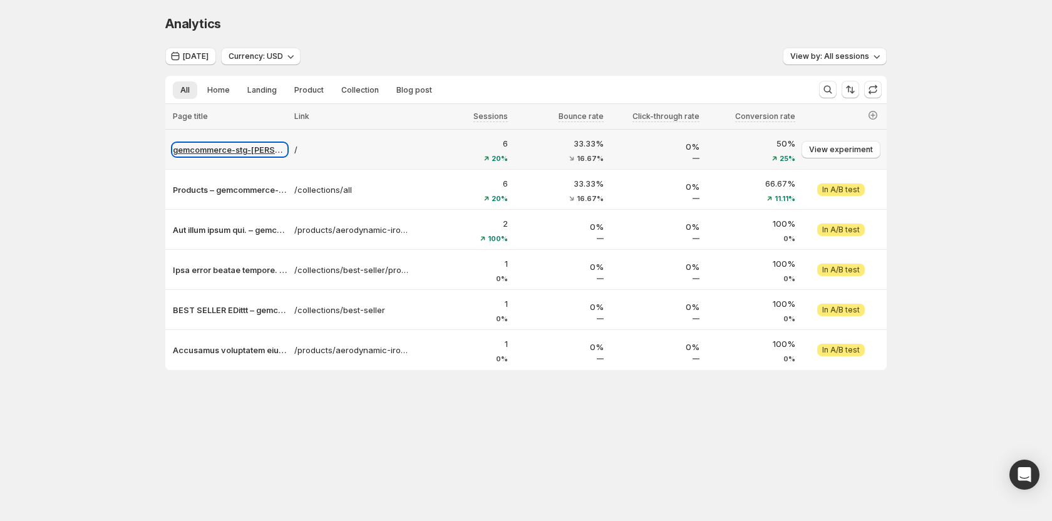
click at [248, 150] on p "gemcommerce-stg-[PERSON_NAME]" at bounding box center [230, 149] width 114 height 13
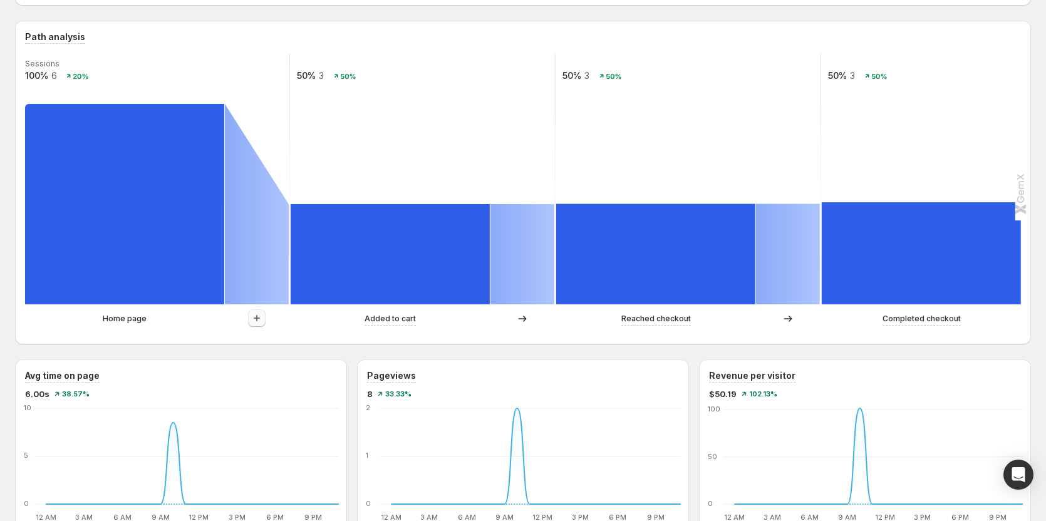
scroll to position [313, 0]
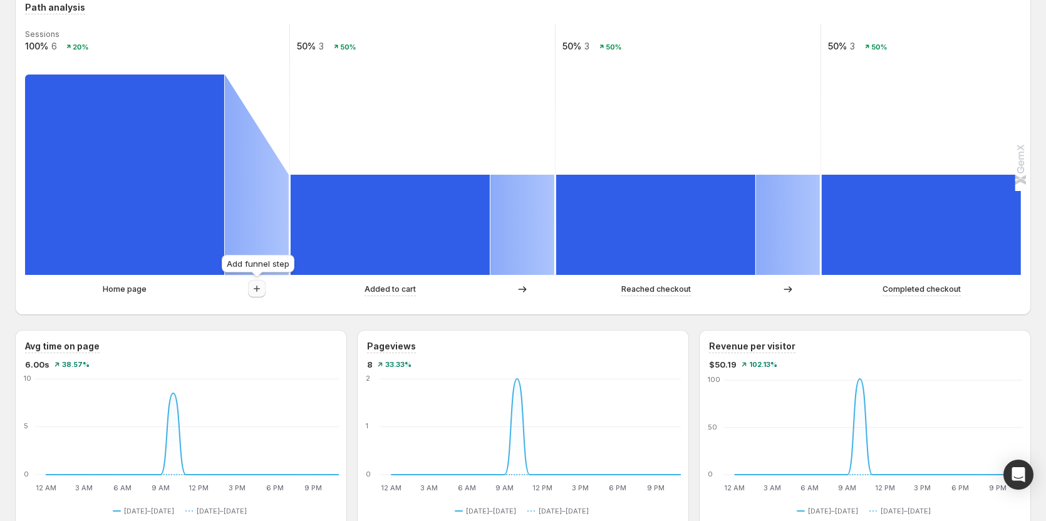
click at [254, 290] on icon "button" at bounding box center [256, 288] width 13 height 13
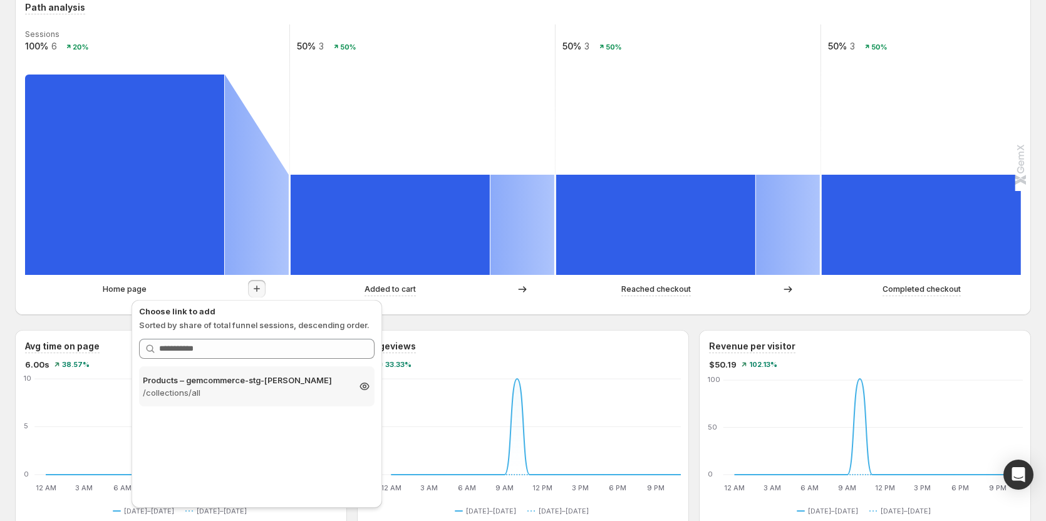
click at [210, 296] on p "Products – gemcommerce-stg-[PERSON_NAME]" at bounding box center [245, 380] width 205 height 13
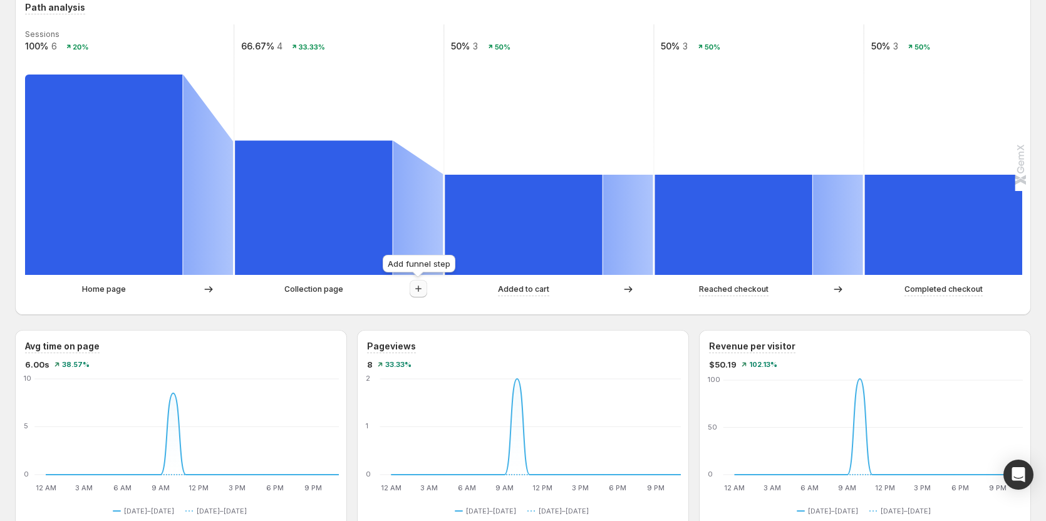
click at [408, 291] on icon "button" at bounding box center [418, 288] width 13 height 13
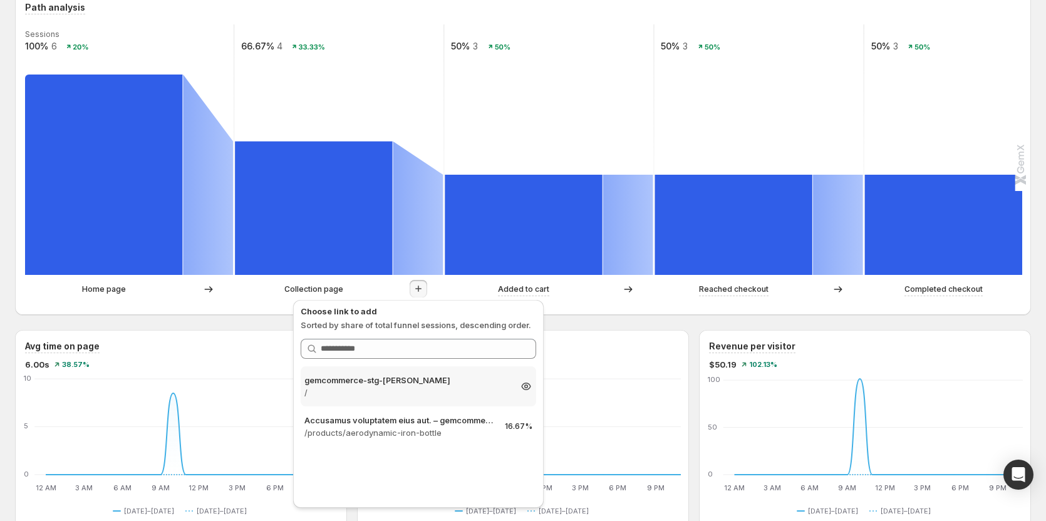
click at [358, 296] on p "/" at bounding box center [406, 392] width 205 height 13
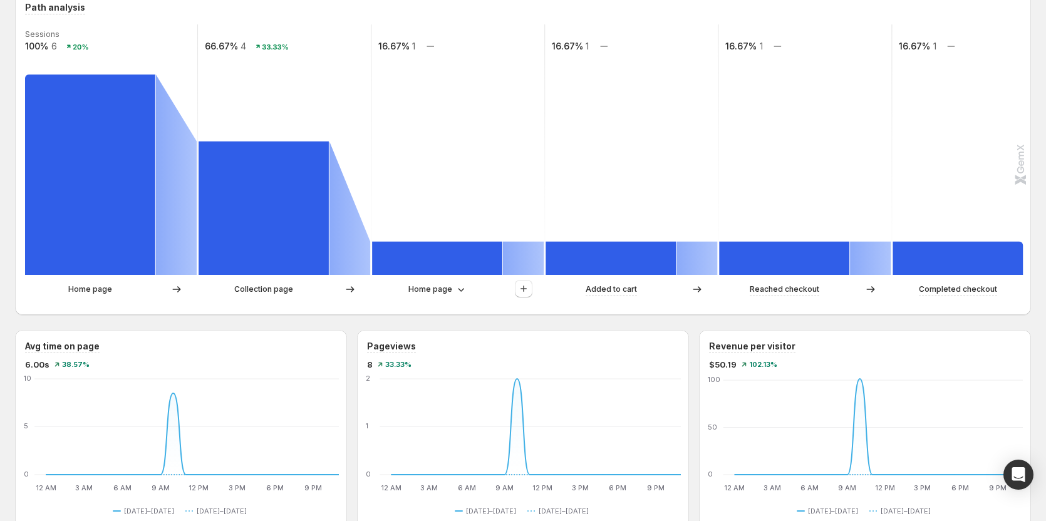
click at [408, 290] on div at bounding box center [523, 289] width 41 height 19
click at [408, 287] on icon "button" at bounding box center [523, 288] width 13 height 13
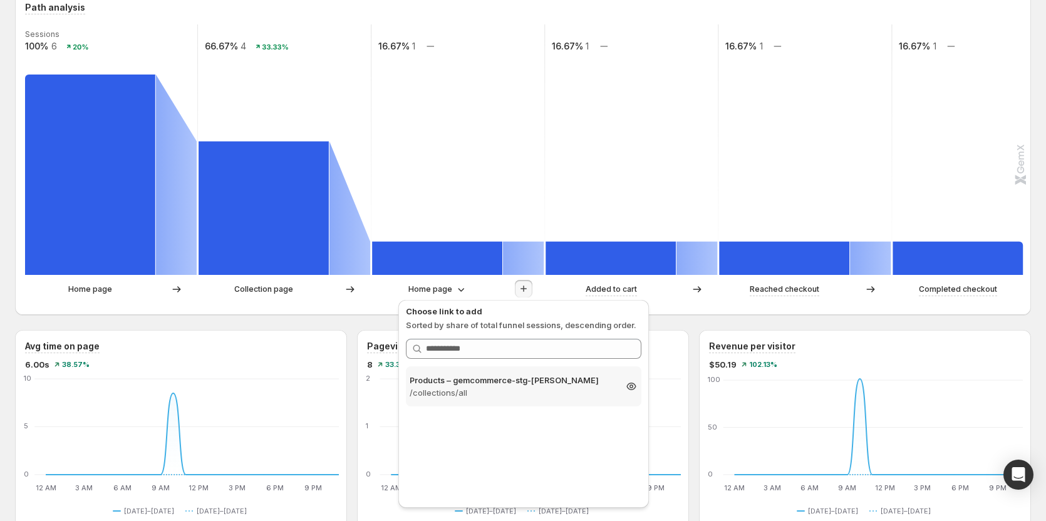
click at [408, 296] on p "/collections/all" at bounding box center [512, 392] width 205 height 13
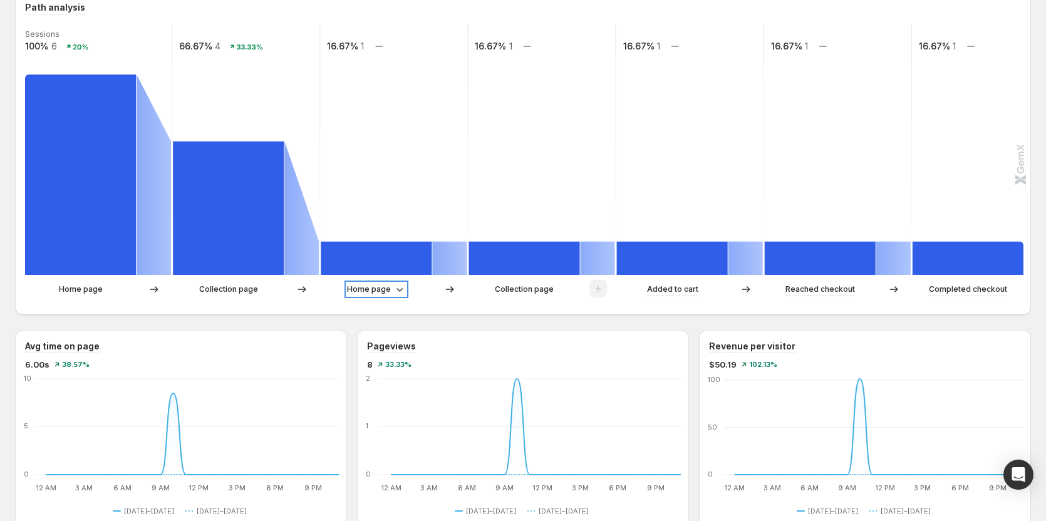
click at [379, 291] on p "Home page" at bounding box center [369, 289] width 44 height 13
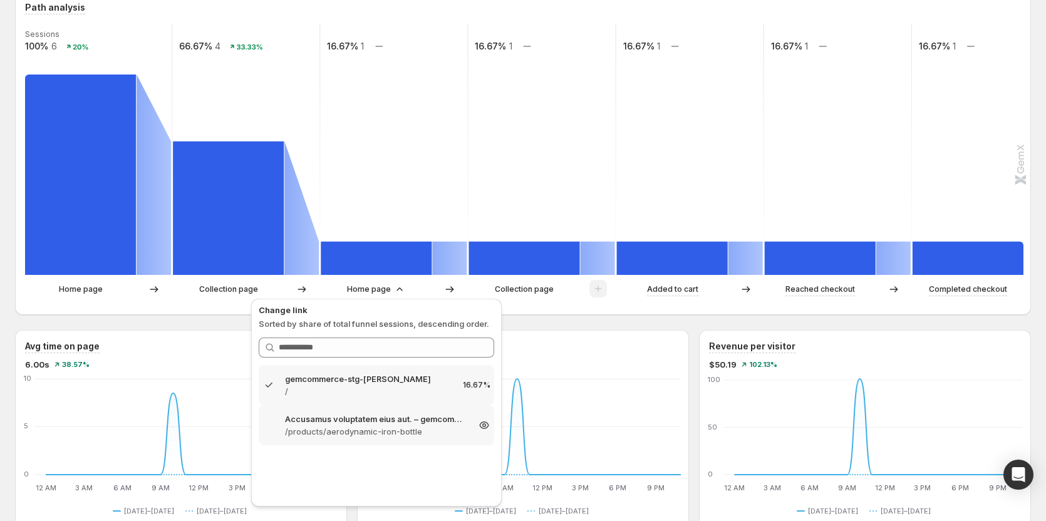
click at [328, 296] on p "Accusamus voluptatem eius aut. – gemcommerce-stg-[PERSON_NAME]" at bounding box center [376, 419] width 183 height 13
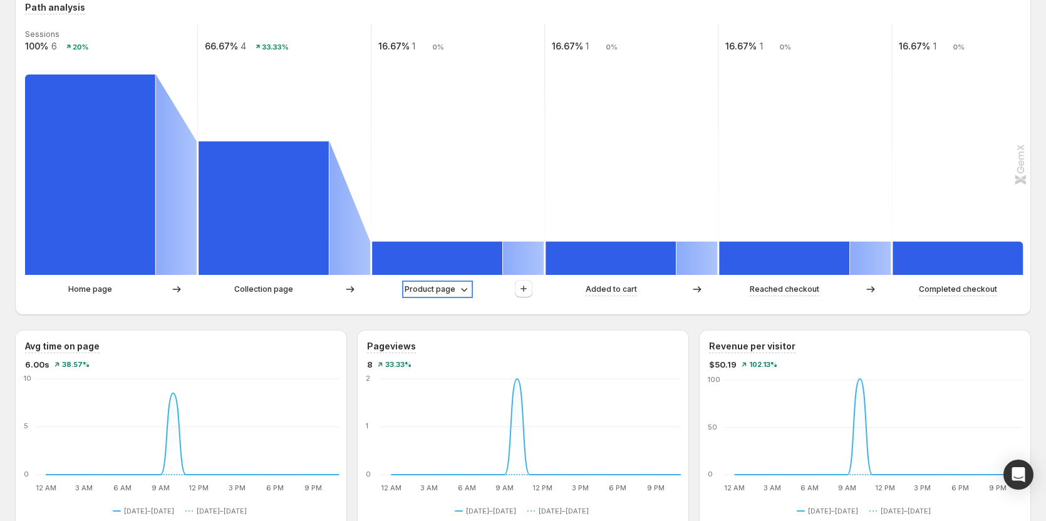
click at [408, 287] on p "Product page" at bounding box center [430, 289] width 51 height 13
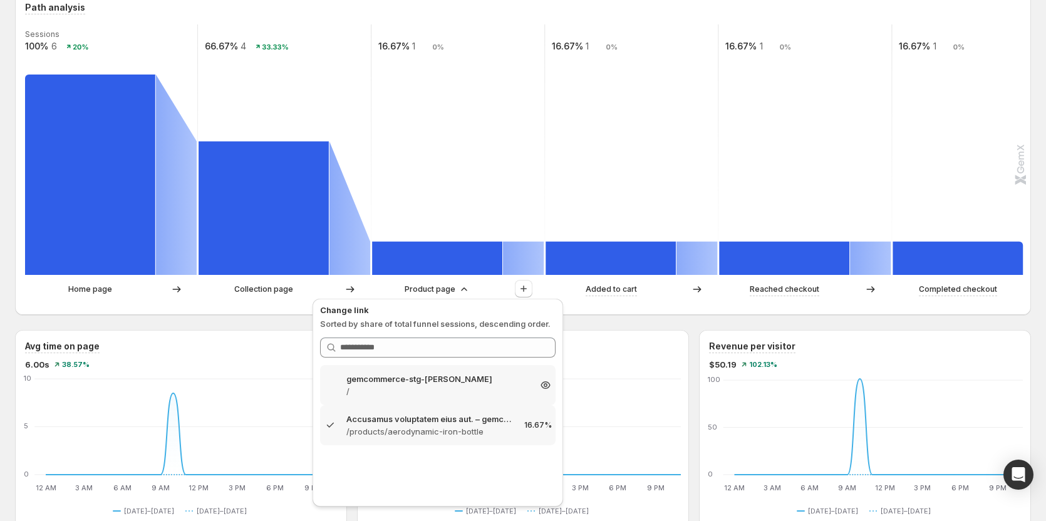
click at [408, 296] on div "gemcommerce-stg-[PERSON_NAME] / 16.67%" at bounding box center [438, 385] width 228 height 25
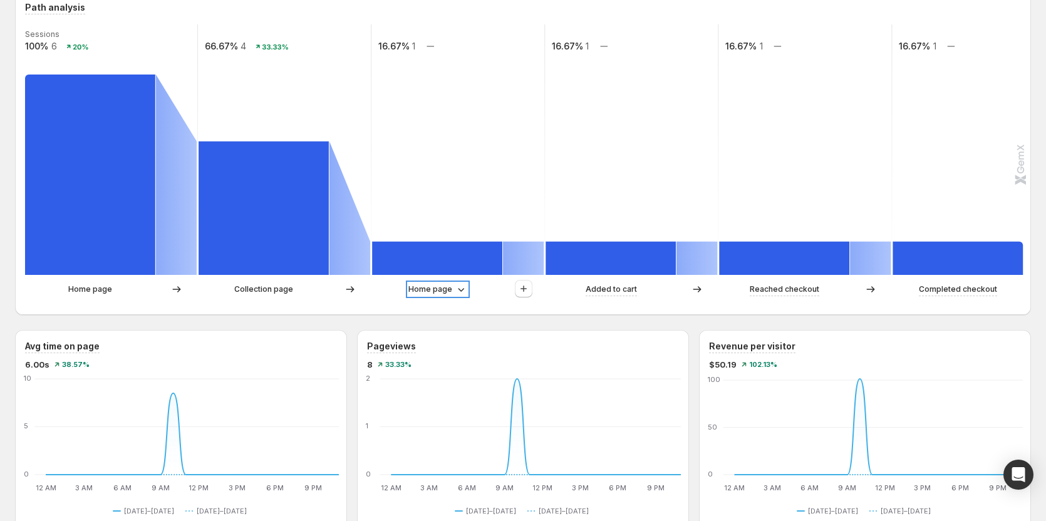
click at [408, 287] on icon at bounding box center [461, 289] width 13 height 13
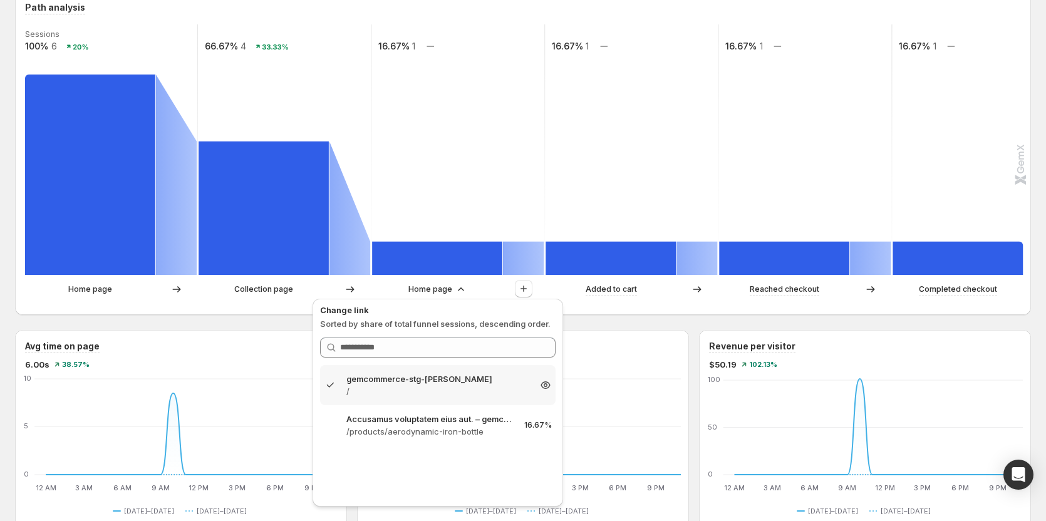
click at [408, 296] on icon at bounding box center [546, 385] width 4 height 4
click at [408, 294] on icon "button" at bounding box center [523, 288] width 13 height 13
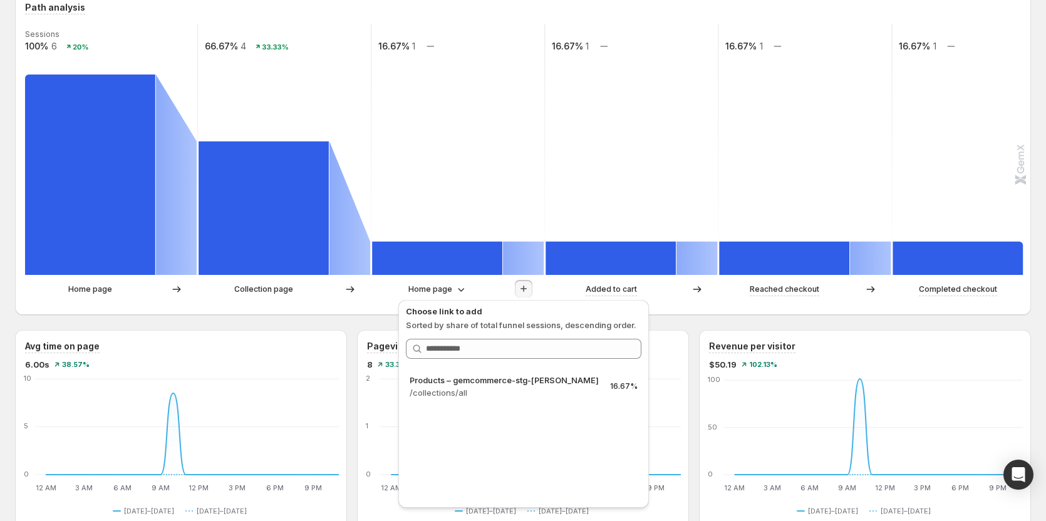
click at [408, 294] on icon "button" at bounding box center [523, 288] width 13 height 13
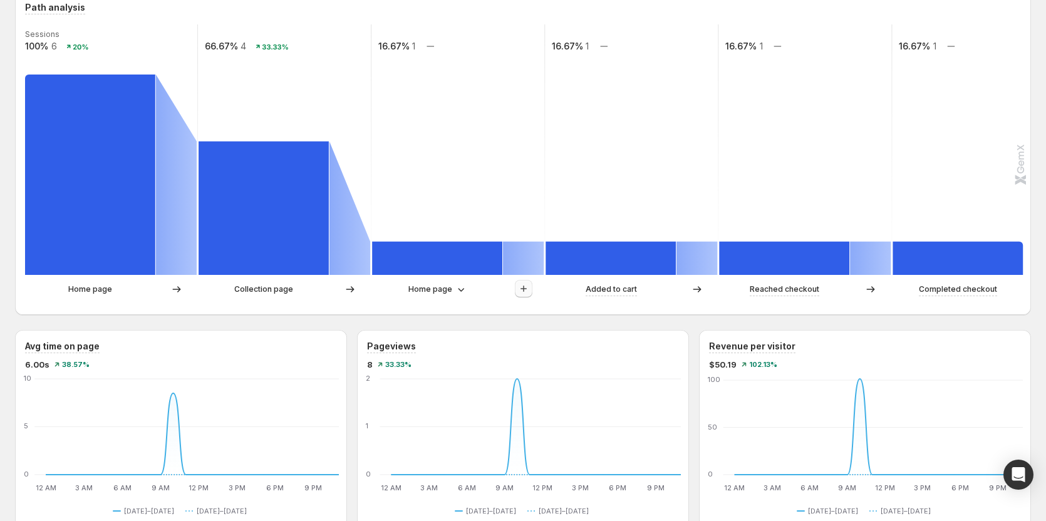
click at [408, 294] on icon "button" at bounding box center [523, 288] width 13 height 13
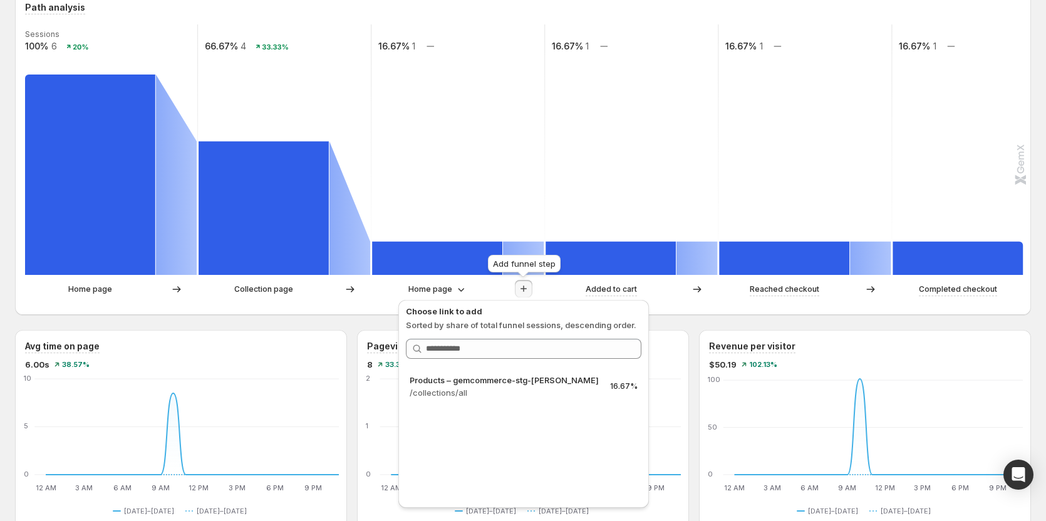
click at [408, 294] on icon "button" at bounding box center [523, 288] width 13 height 13
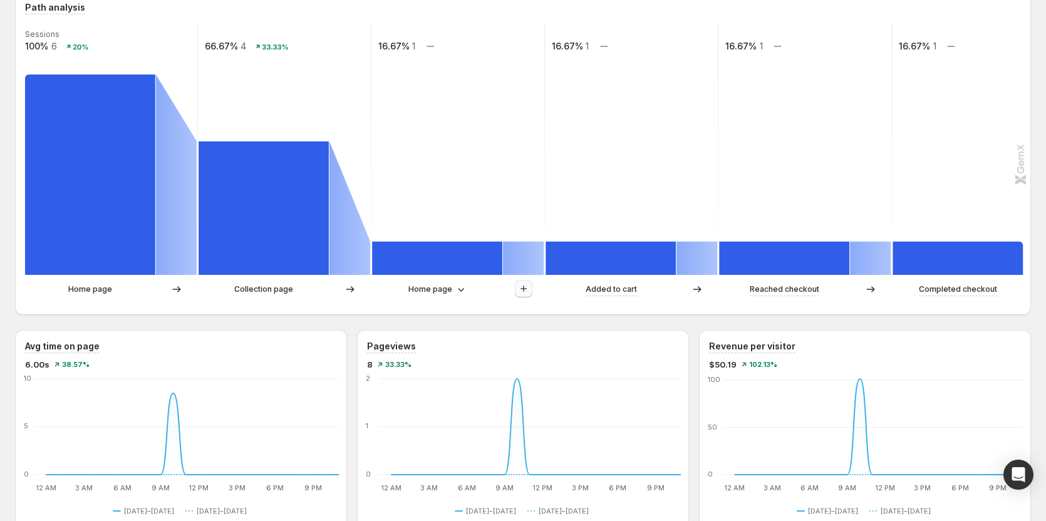
click at [408, 294] on icon "button" at bounding box center [523, 288] width 13 height 13
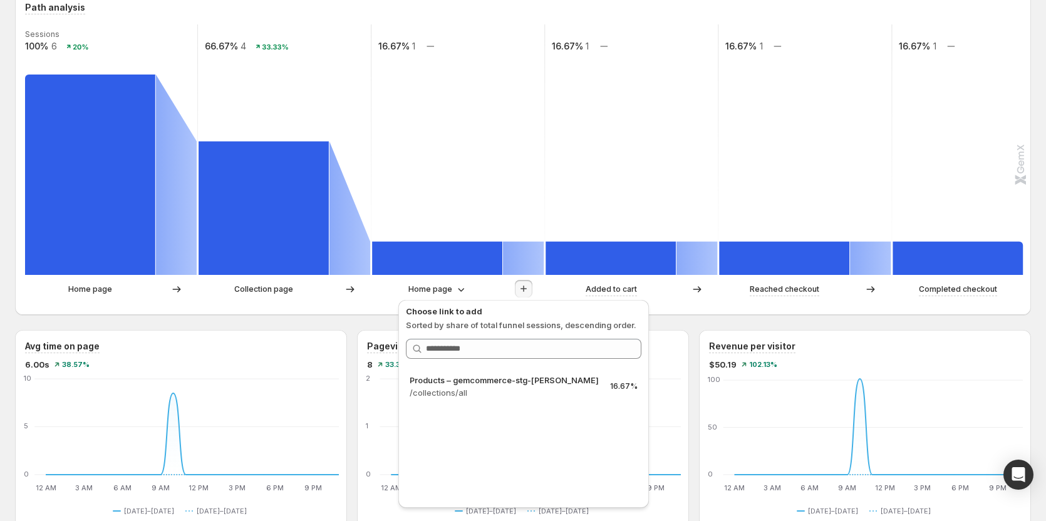
click at [408, 294] on icon "button" at bounding box center [523, 288] width 13 height 13
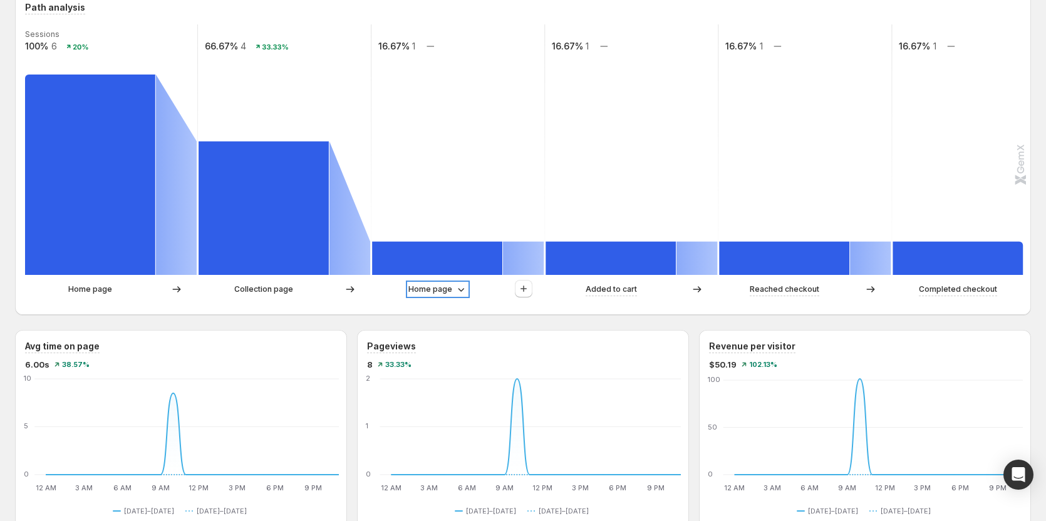
click at [408, 287] on p "Home page" at bounding box center [430, 289] width 44 height 13
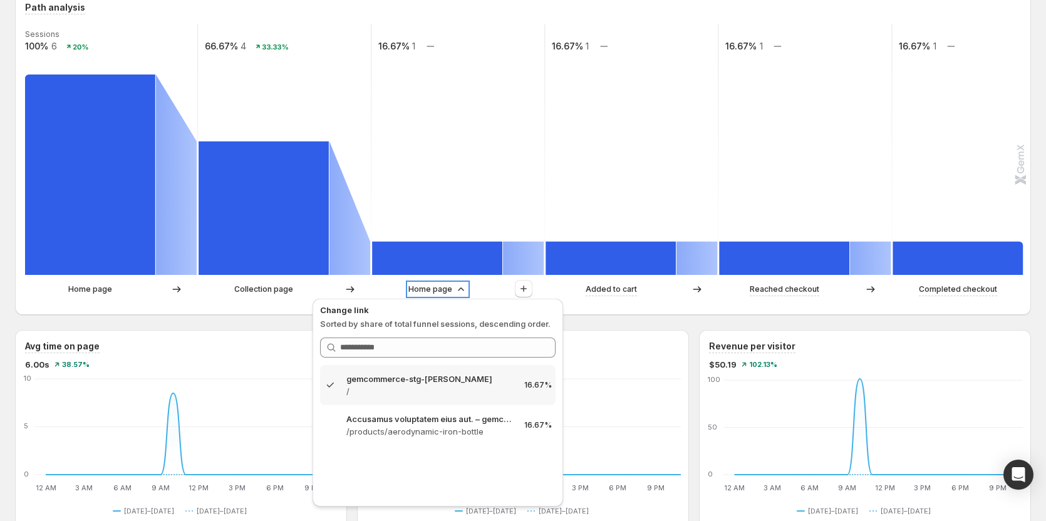
click at [408, 287] on p "Home page" at bounding box center [430, 289] width 44 height 13
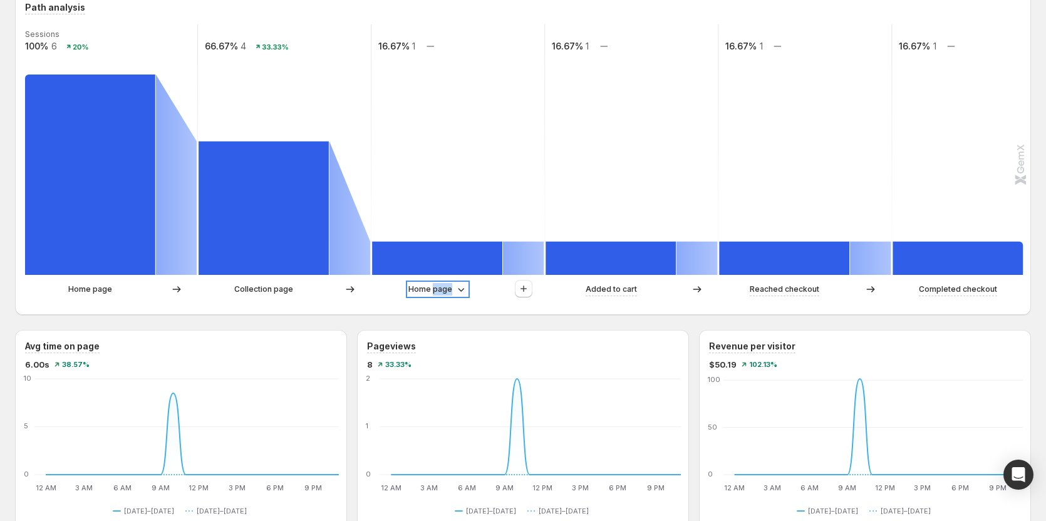
click at [408, 287] on p "Home page" at bounding box center [430, 289] width 44 height 13
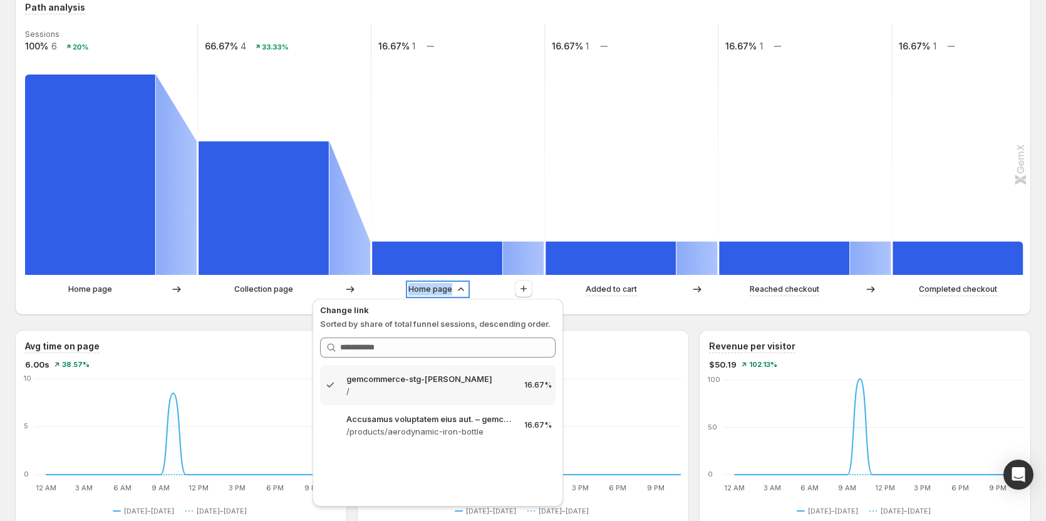
click at [408, 287] on p "Home page" at bounding box center [430, 289] width 44 height 13
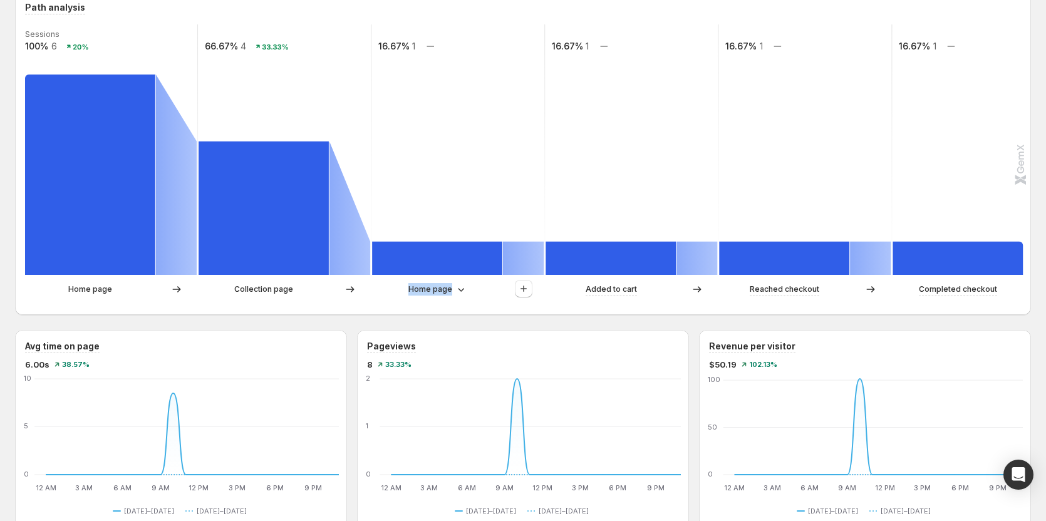
click at [376, 294] on div "Home page" at bounding box center [437, 289] width 131 height 13
click at [408, 291] on p "Home page" at bounding box center [430, 289] width 44 height 13
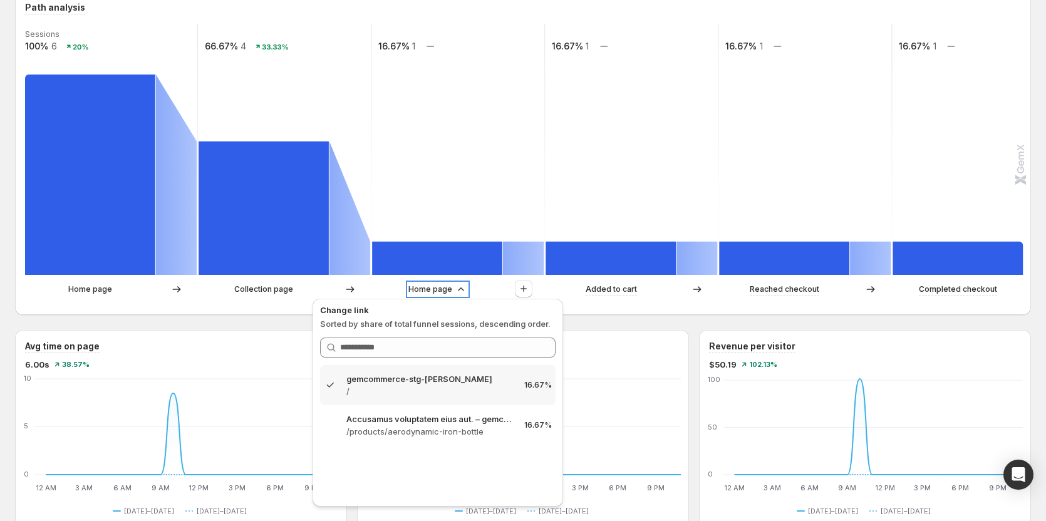
click at [408, 291] on p "Home page" at bounding box center [430, 289] width 44 height 13
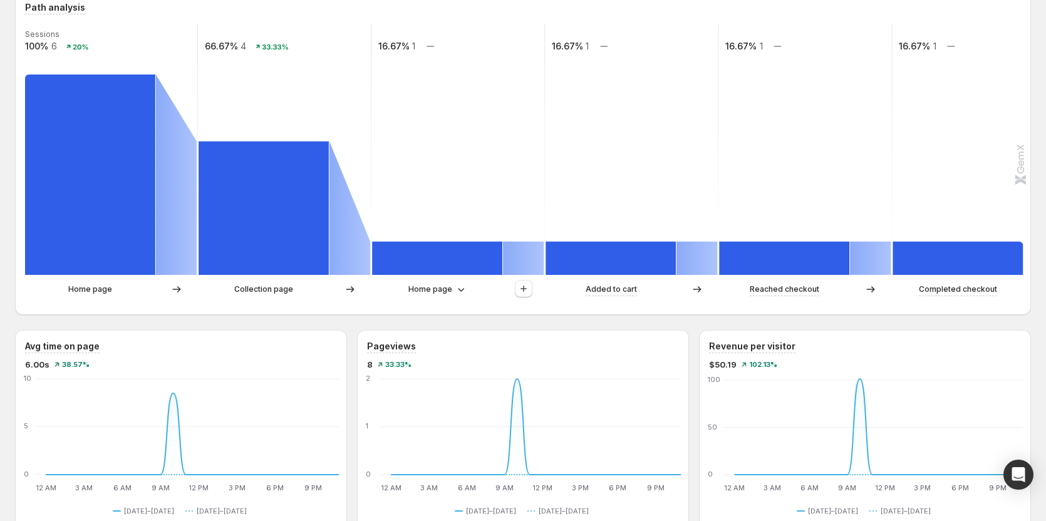
click at [285, 287] on p "Collection page" at bounding box center [263, 289] width 59 height 13
click at [408, 289] on p "Home page" at bounding box center [430, 289] width 44 height 13
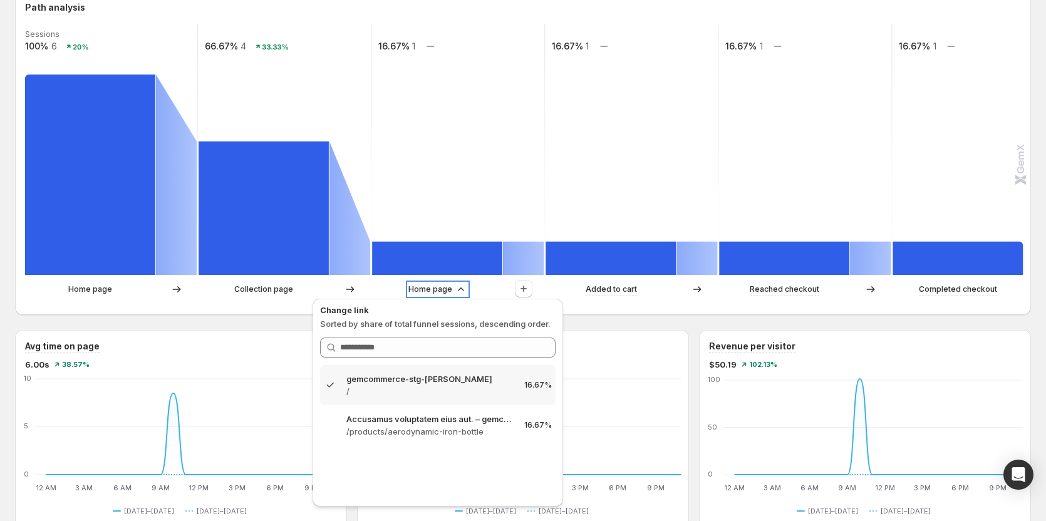
click at [408, 289] on p "Home page" at bounding box center [430, 289] width 44 height 13
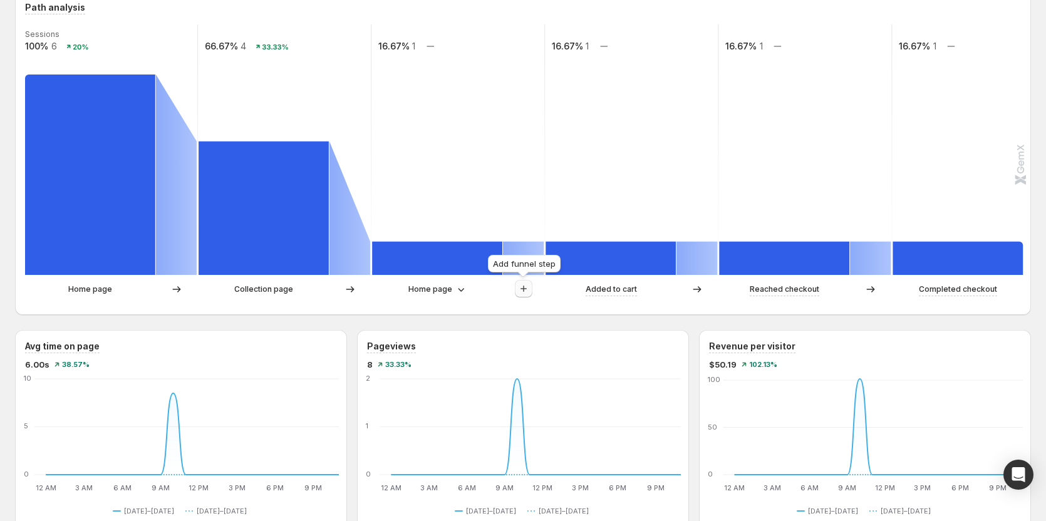
click at [408, 287] on button "button" at bounding box center [524, 289] width 18 height 18
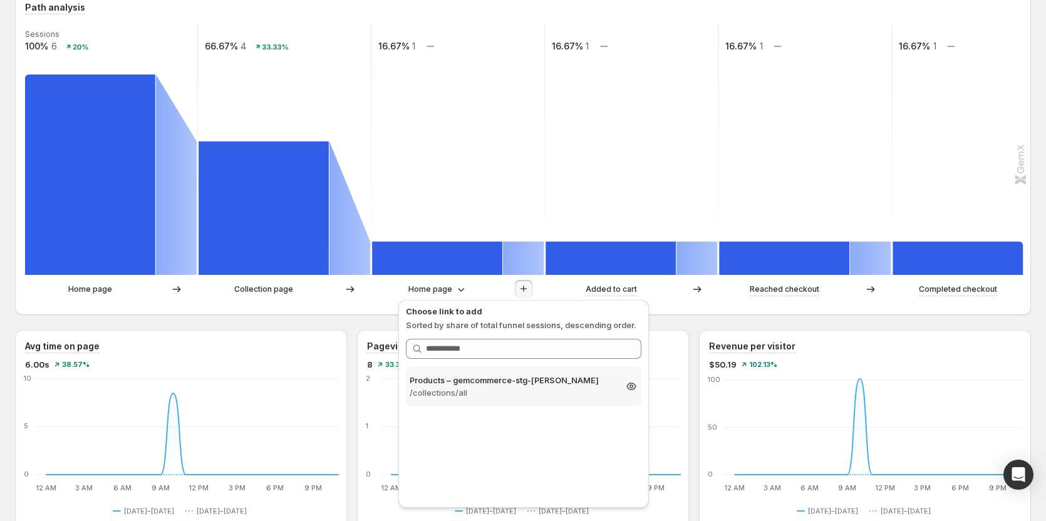
click at [408, 296] on p "Products – gemcommerce-stg-[PERSON_NAME]" at bounding box center [512, 380] width 205 height 13
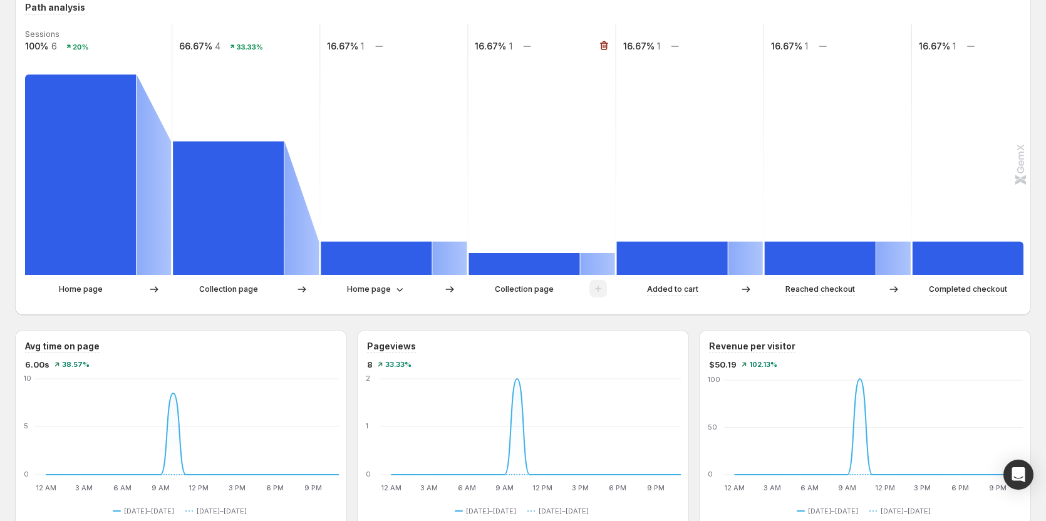
scroll to position [250, 0]
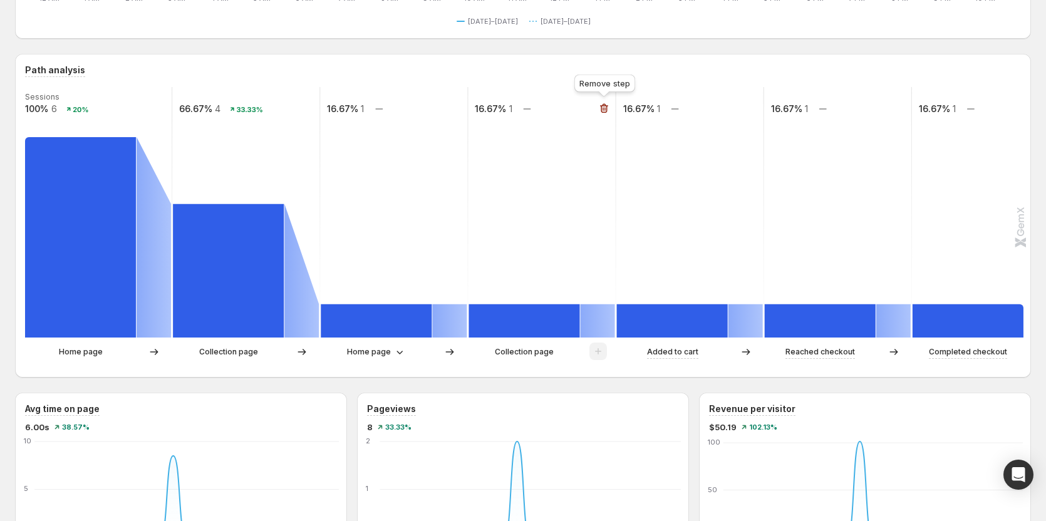
click at [408, 108] on icon "button" at bounding box center [604, 108] width 13 height 13
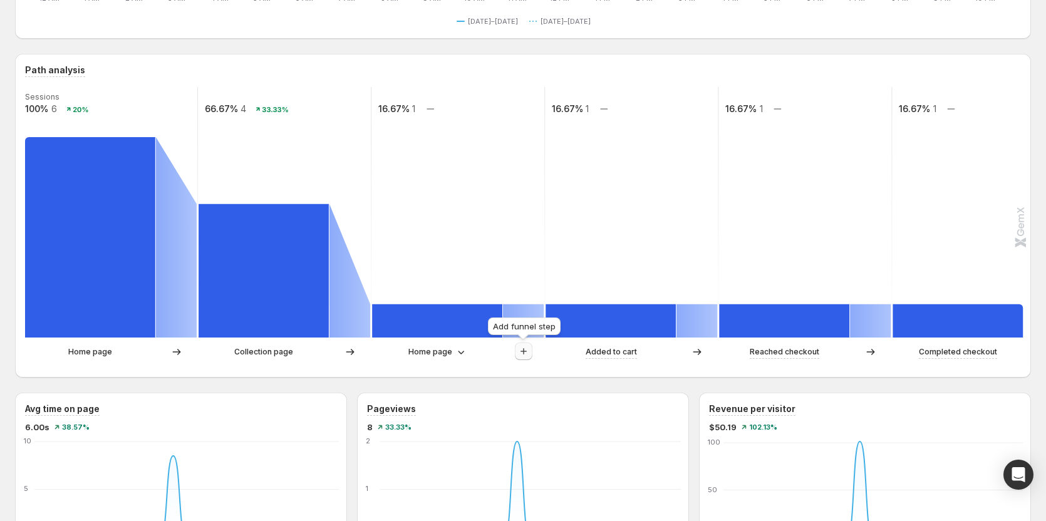
click at [408, 296] on icon "button" at bounding box center [523, 351] width 13 height 13
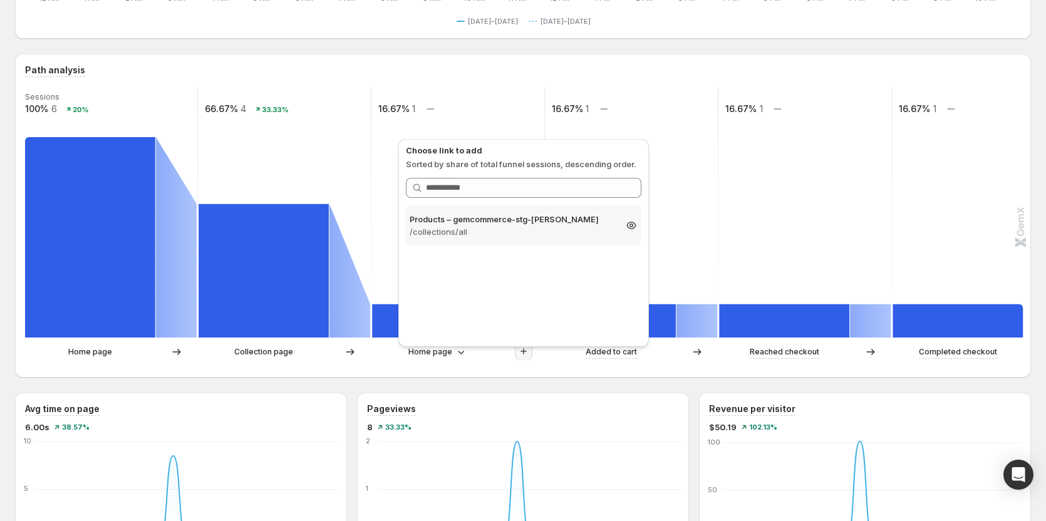
click at [408, 232] on p "/collections/all" at bounding box center [512, 231] width 205 height 13
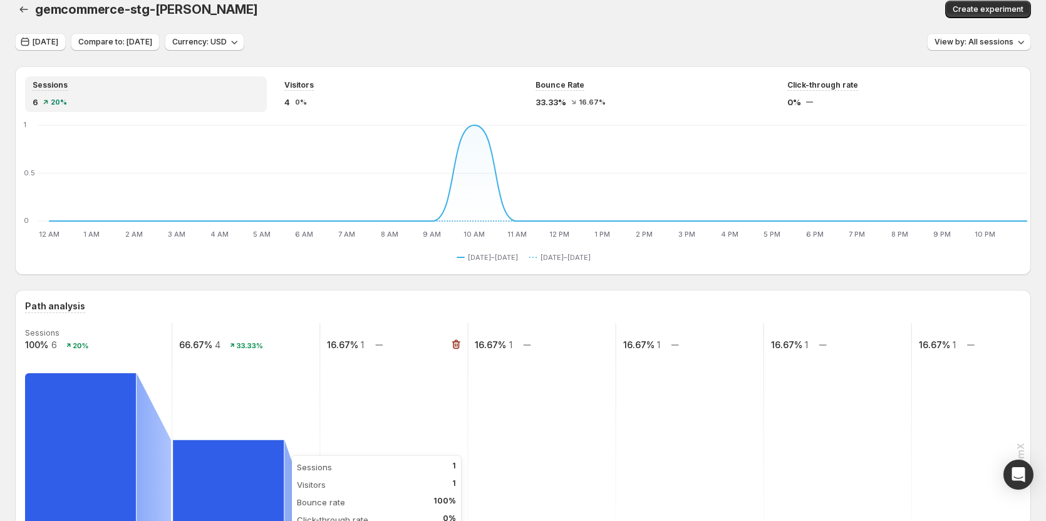
scroll to position [0, 0]
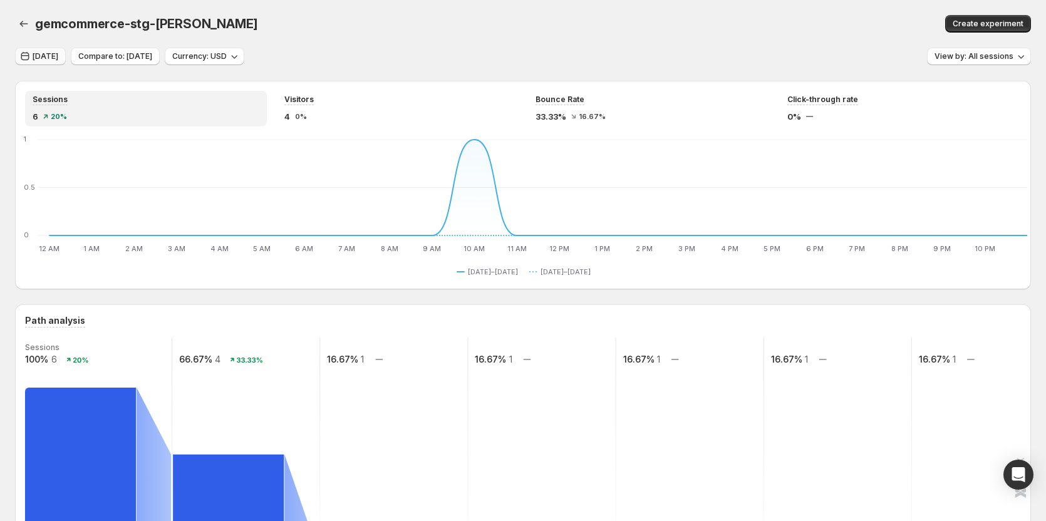
click at [34, 61] on button "[DATE]" at bounding box center [40, 57] width 51 height 18
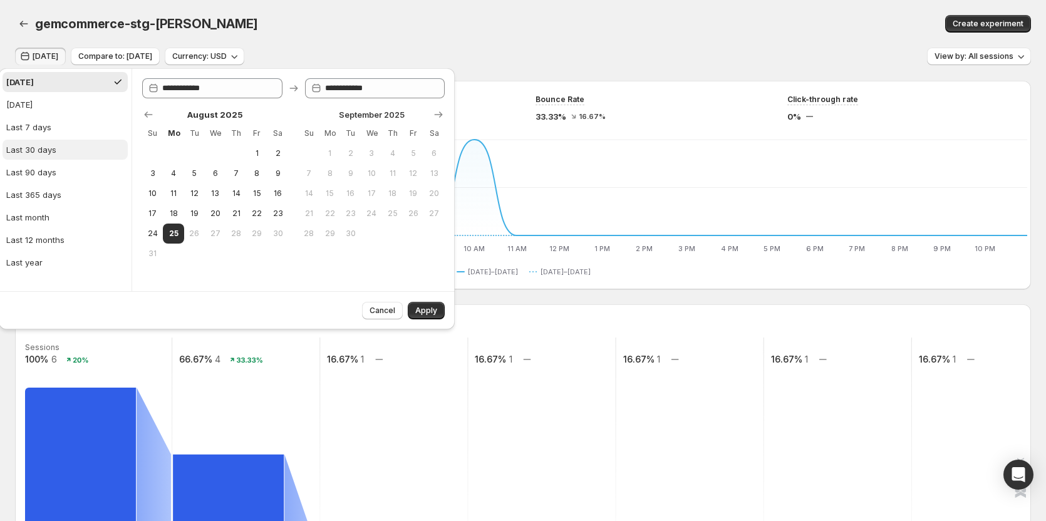
click at [56, 147] on button "Last 30 days" at bounding box center [65, 150] width 125 height 20
type input "**********"
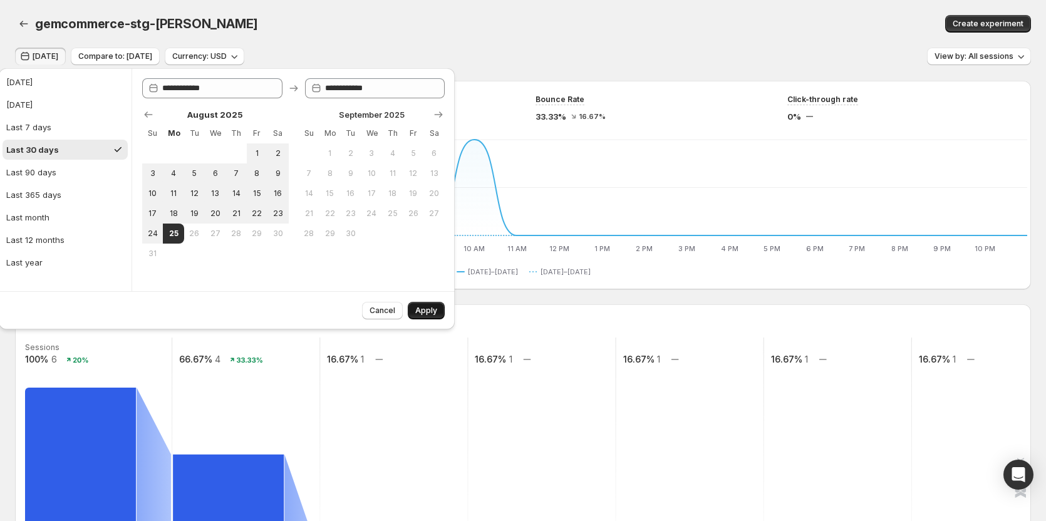
click at [408, 296] on span "Apply" at bounding box center [426, 311] width 22 height 10
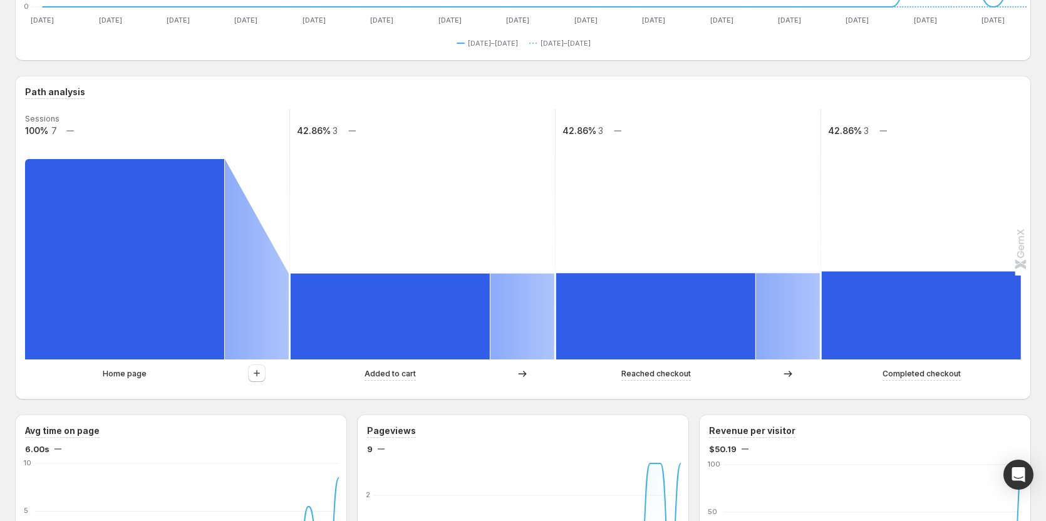
scroll to position [250, 0]
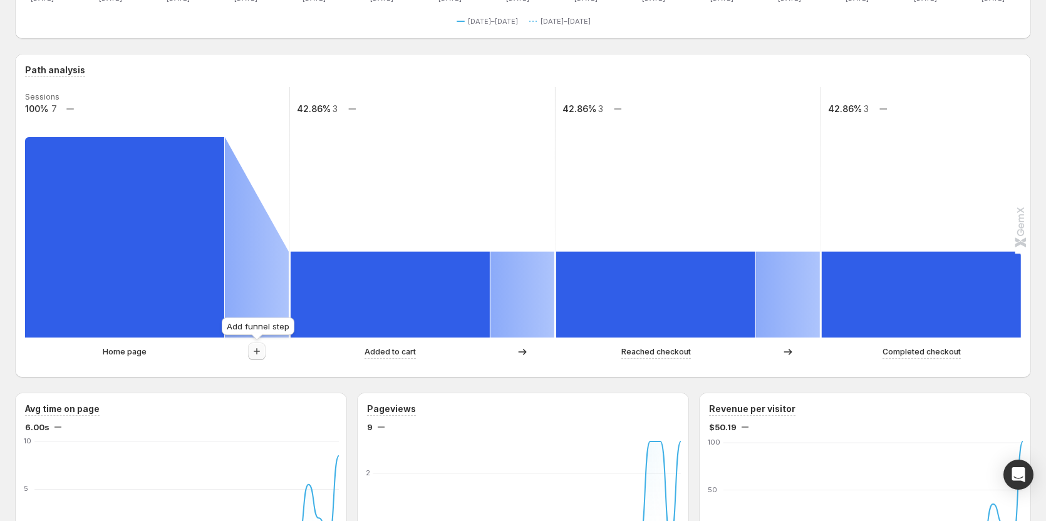
click at [252, 296] on icon "button" at bounding box center [256, 351] width 13 height 13
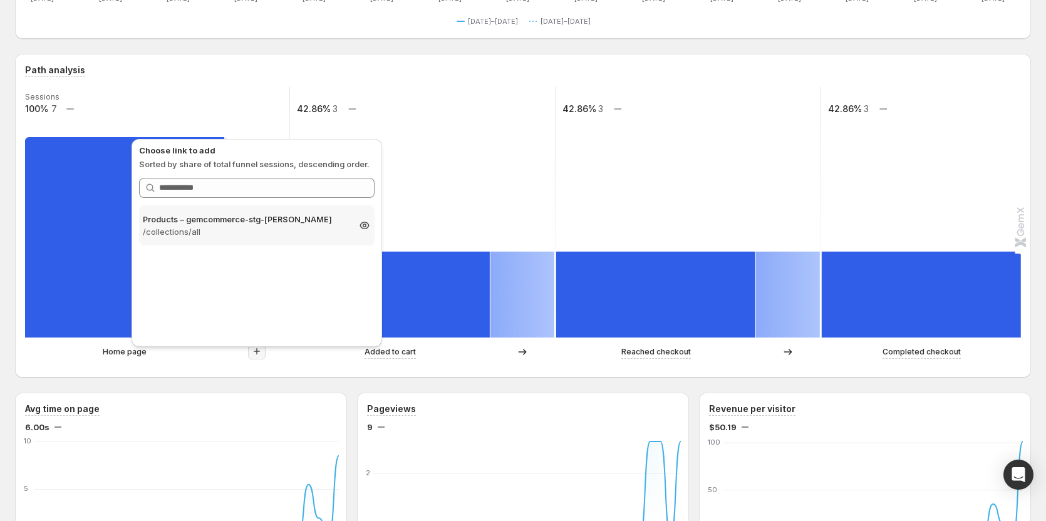
click at [255, 228] on p "/collections/all" at bounding box center [245, 231] width 205 height 13
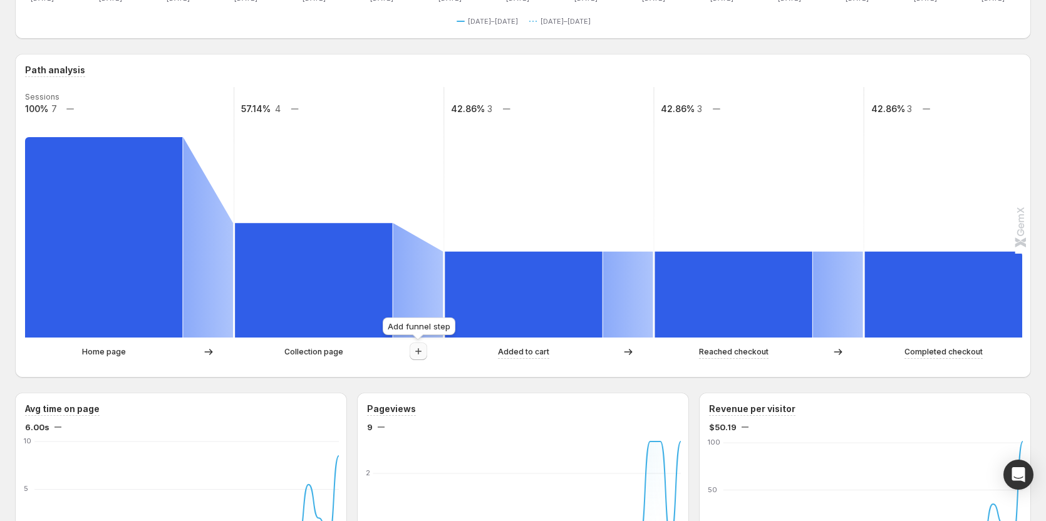
click at [408, 296] on icon "button" at bounding box center [418, 351] width 13 height 13
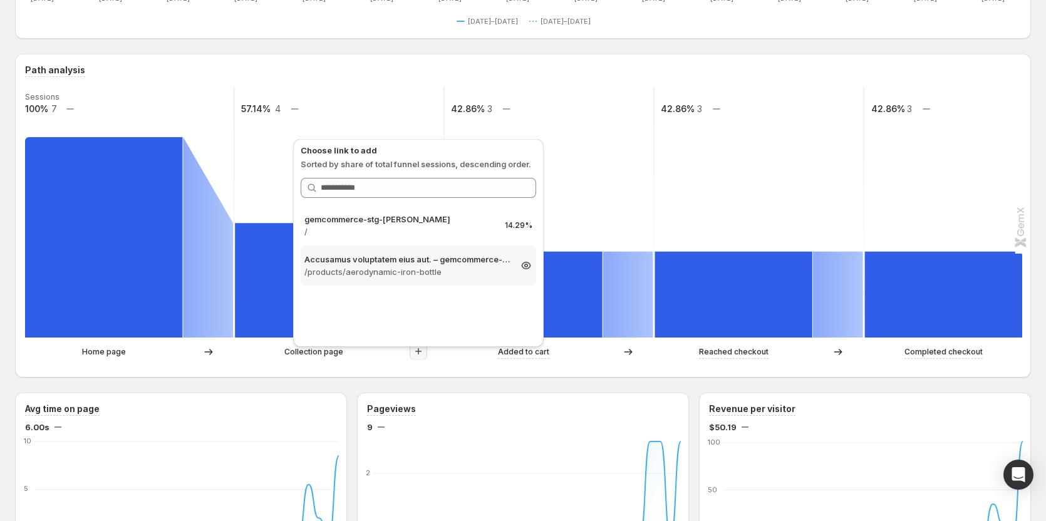
click at [392, 263] on p "Accusamus voluptatem eius aut. – gemcommerce-stg-[PERSON_NAME]" at bounding box center [406, 259] width 205 height 13
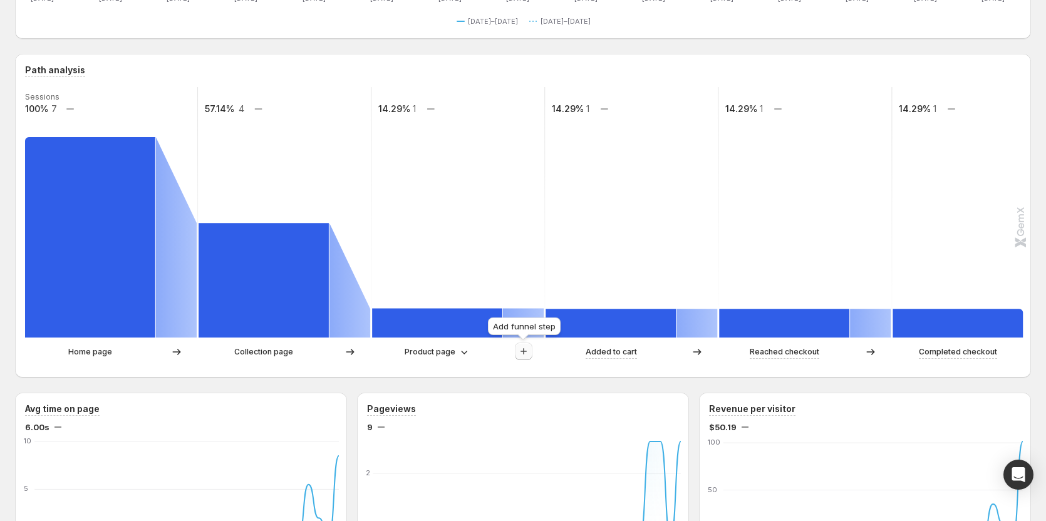
click at [408, 296] on icon "button" at bounding box center [523, 351] width 13 height 13
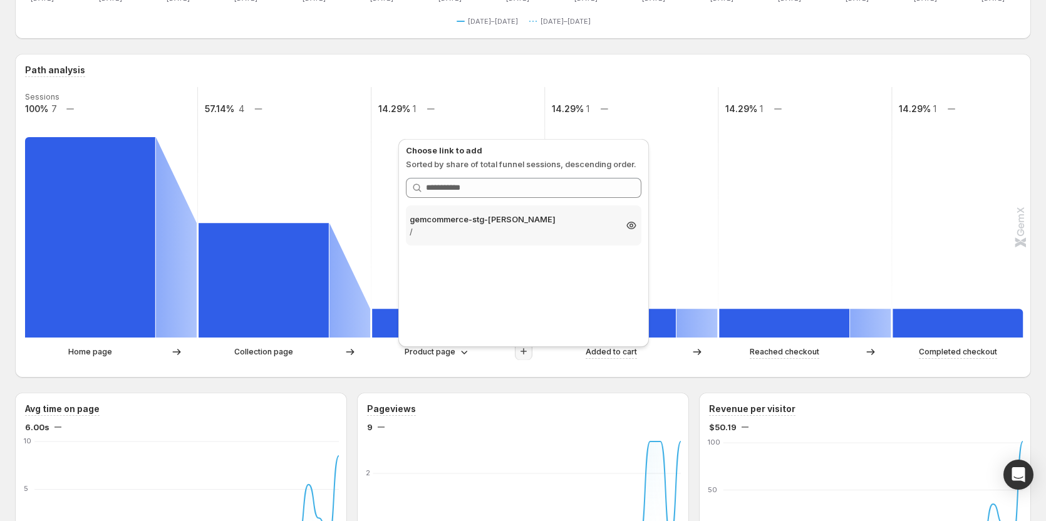
click at [408, 232] on p "/" at bounding box center [512, 231] width 205 height 13
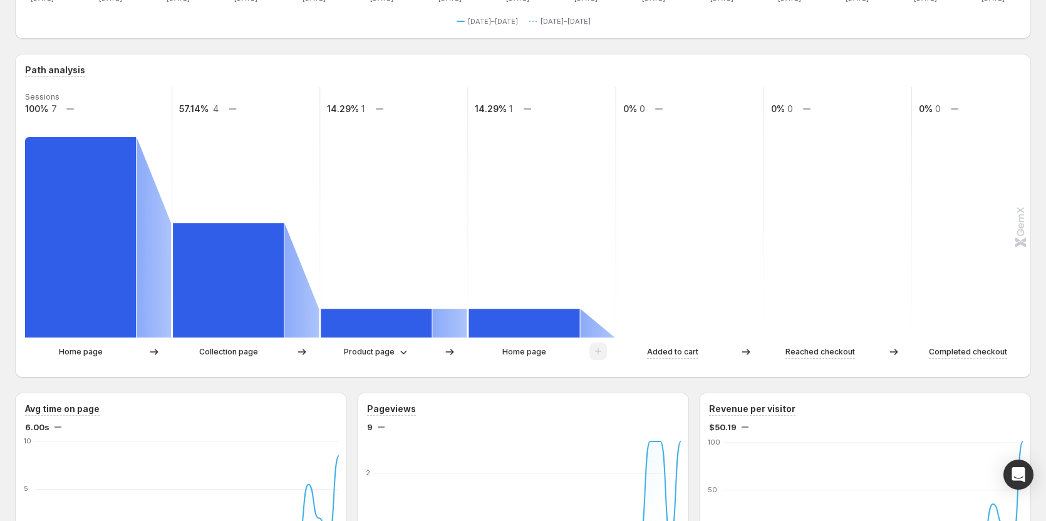
scroll to position [188, 0]
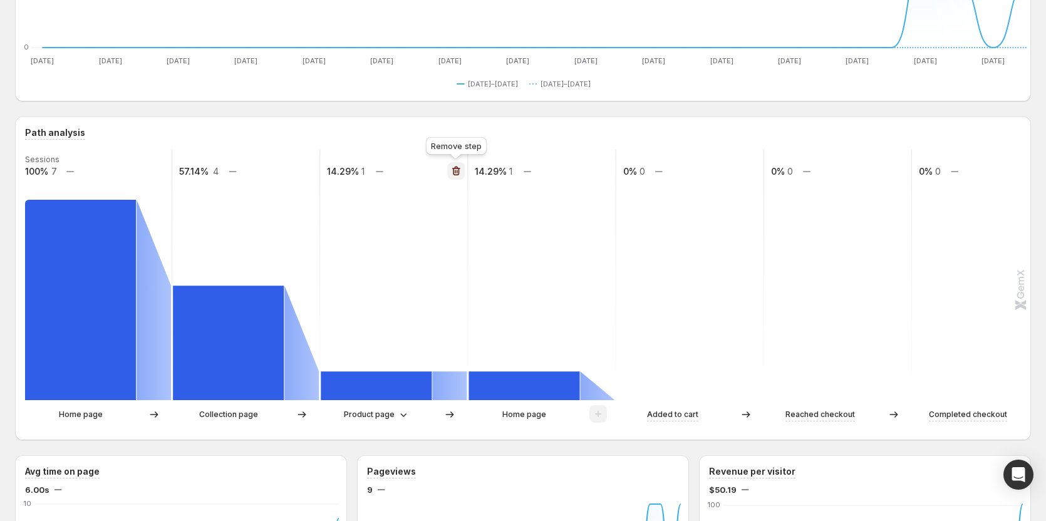
click at [408, 170] on icon "button" at bounding box center [456, 171] width 8 height 9
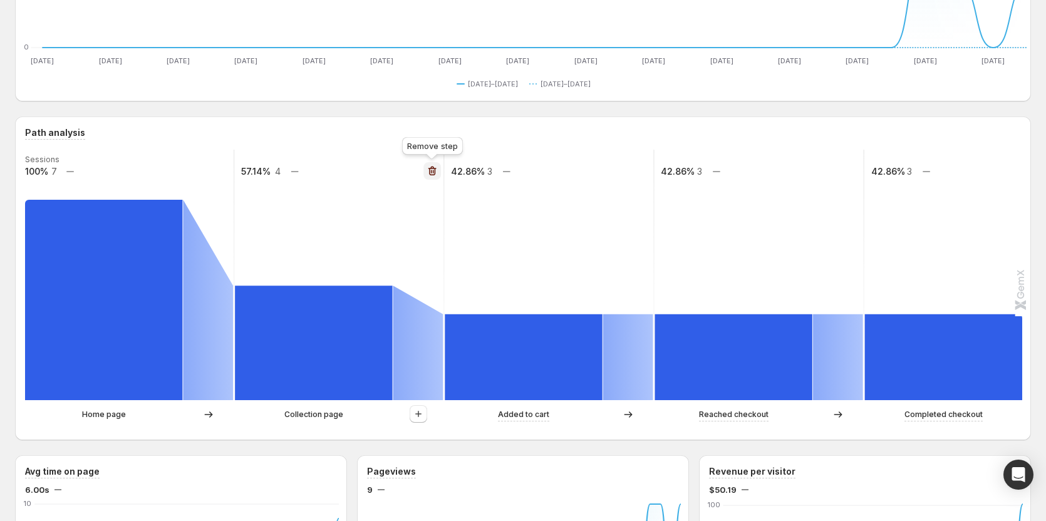
click at [408, 171] on icon "button" at bounding box center [431, 172] width 1 height 4
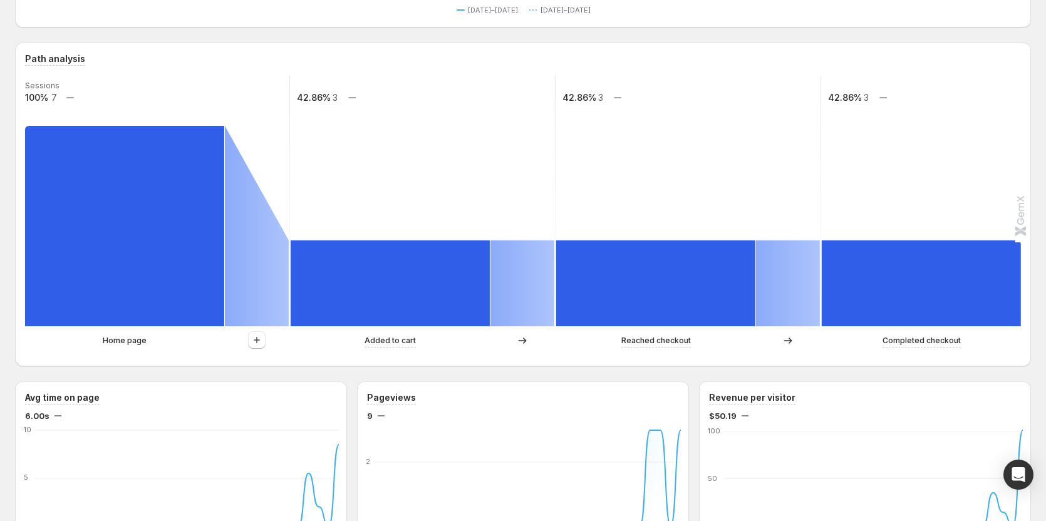
scroll to position [250, 0]
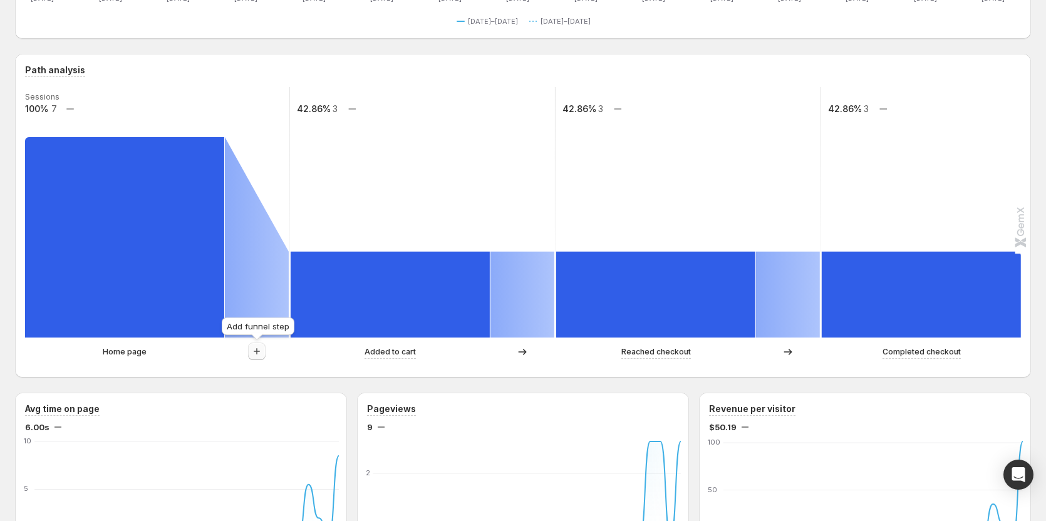
click at [257, 296] on icon "button" at bounding box center [256, 351] width 13 height 13
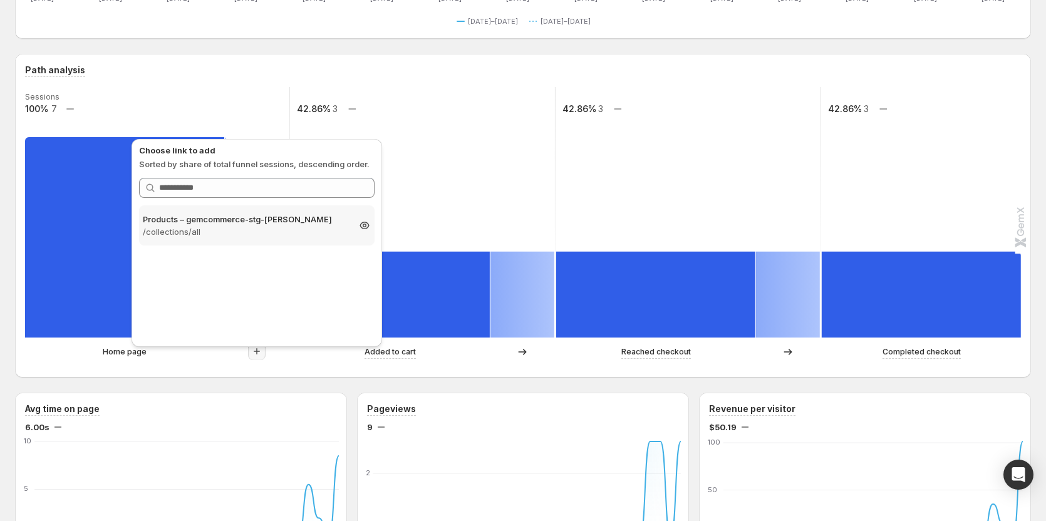
click at [278, 219] on p "Products – gemcommerce-stg-[PERSON_NAME]" at bounding box center [245, 219] width 205 height 13
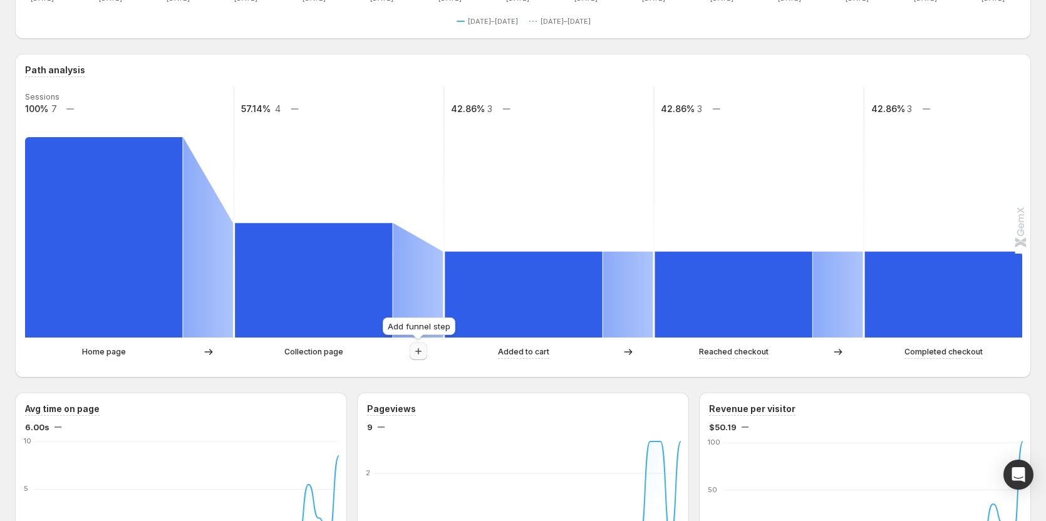
click at [408, 296] on icon "button" at bounding box center [418, 351] width 13 height 13
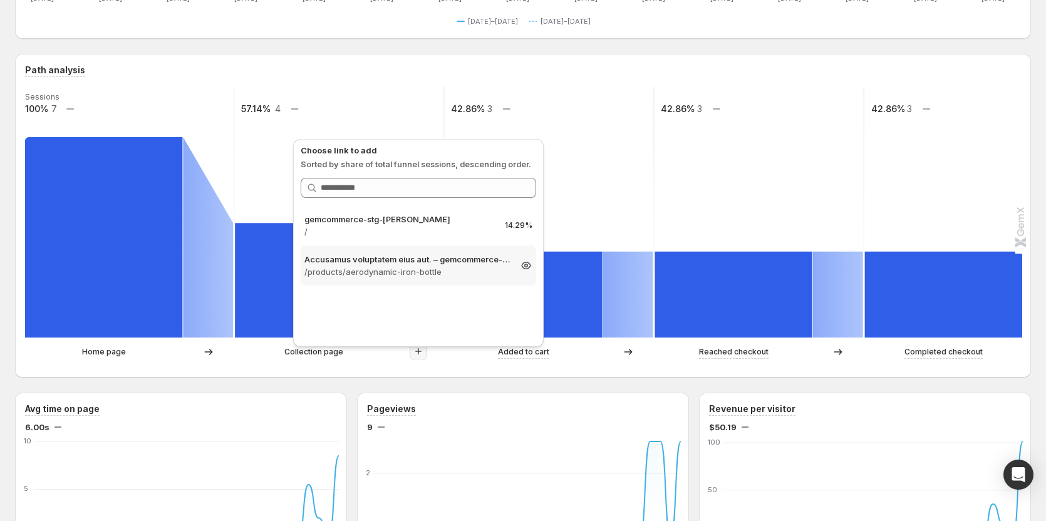
click at [403, 262] on p "Accusamus voluptatem eius aut. – gemcommerce-stg-[PERSON_NAME]" at bounding box center [406, 259] width 205 height 13
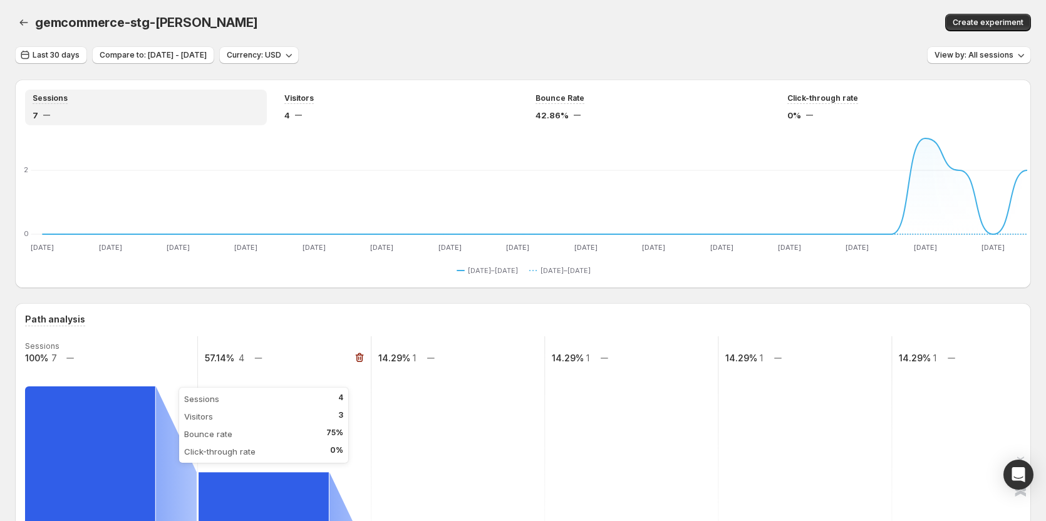
scroll to position [0, 0]
